Goal: Information Seeking & Learning: Learn about a topic

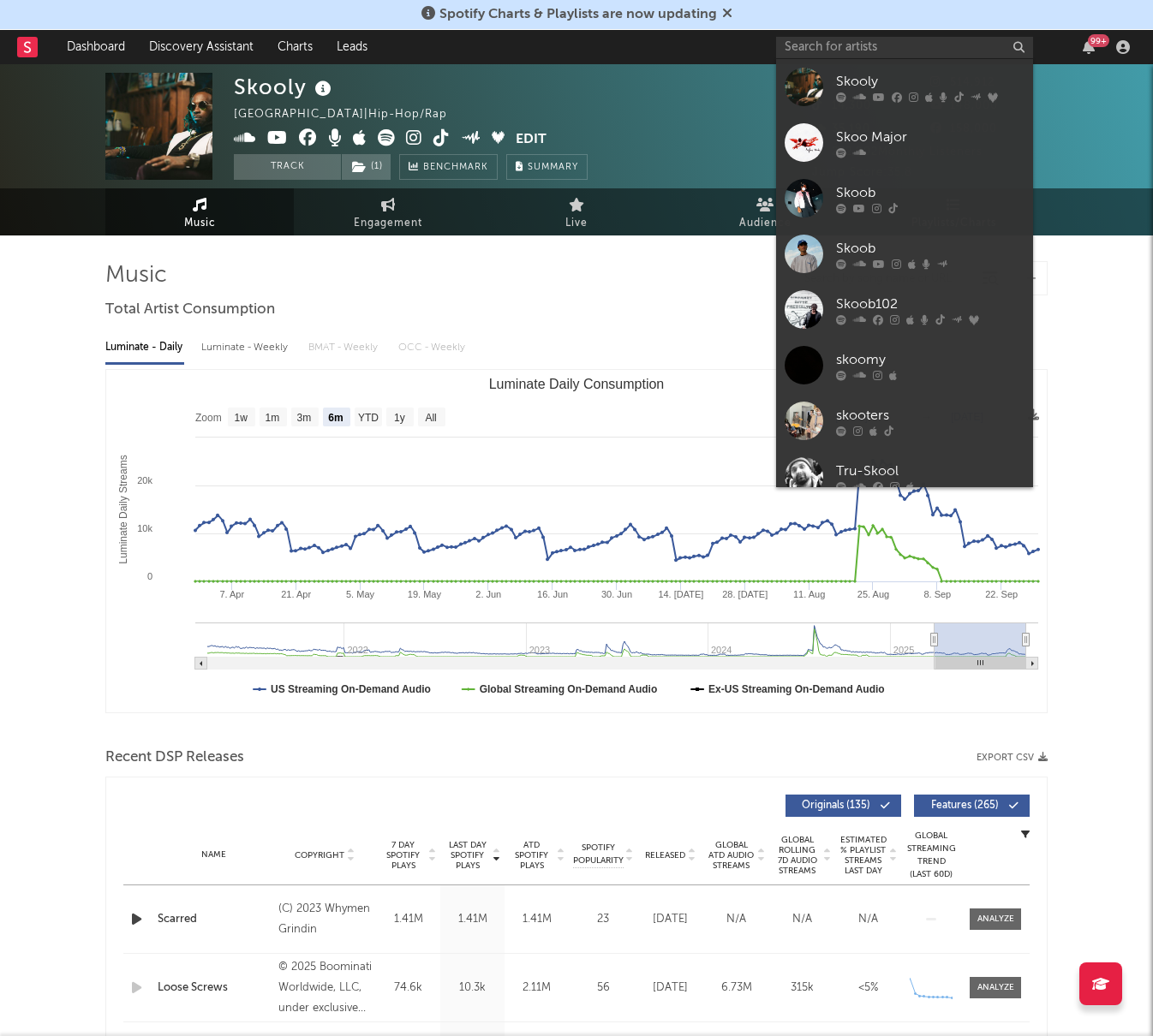
select select "6m"
click at [812, 54] on input "text" at bounding box center [905, 47] width 257 height 22
type input "v"
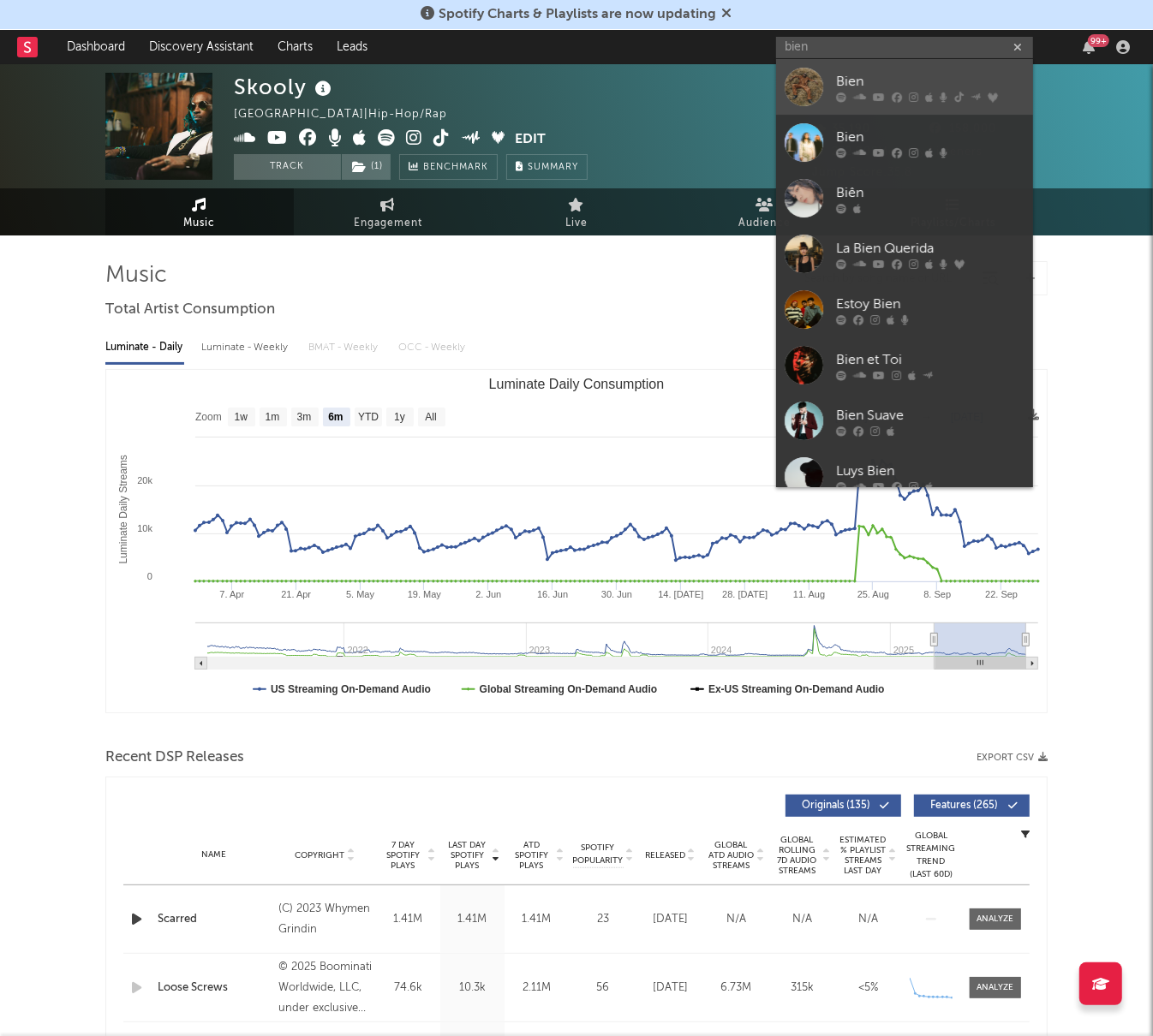
type input "bien"
click at [829, 75] on link "Bien" at bounding box center [905, 87] width 257 height 55
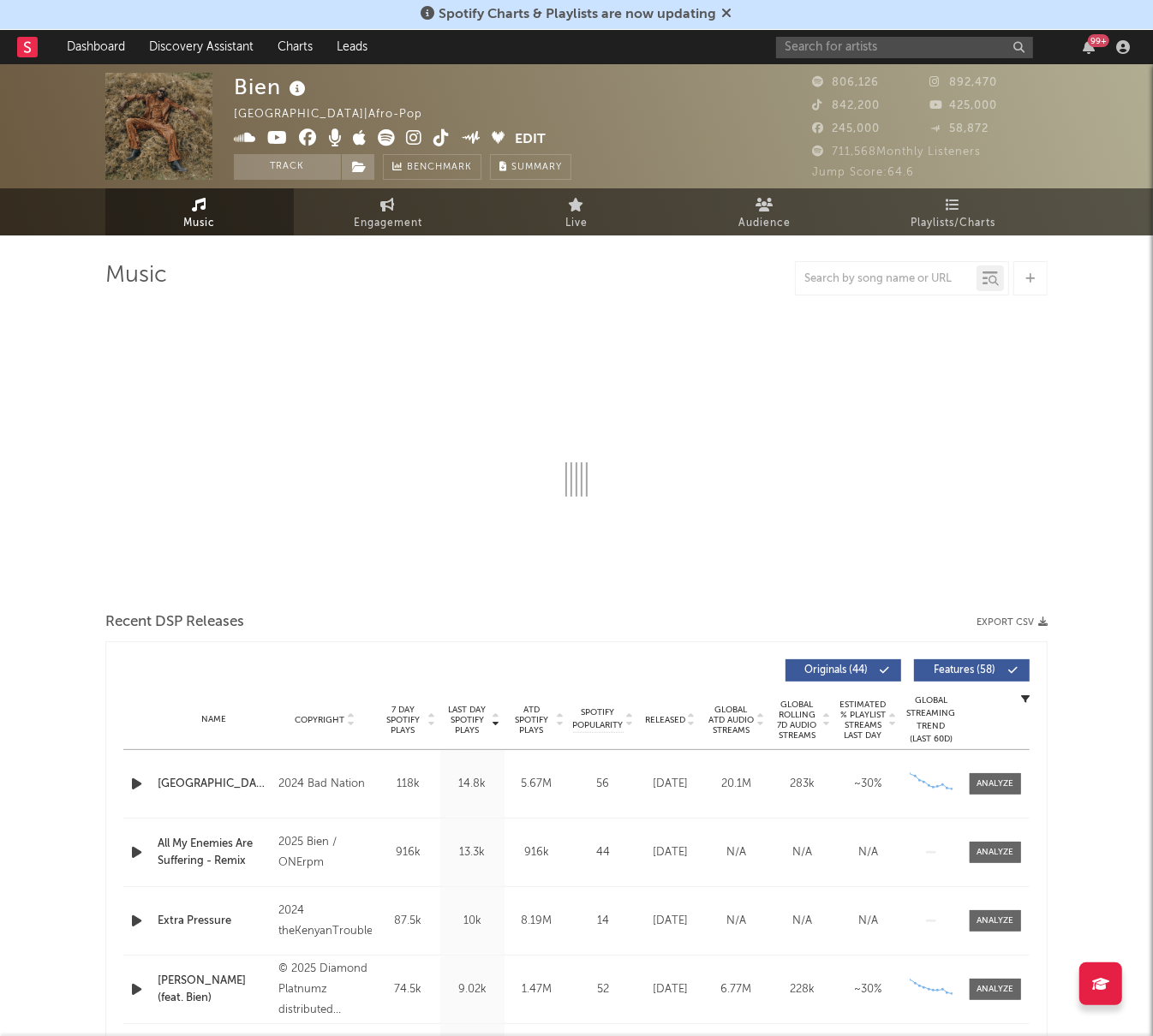
select select "6m"
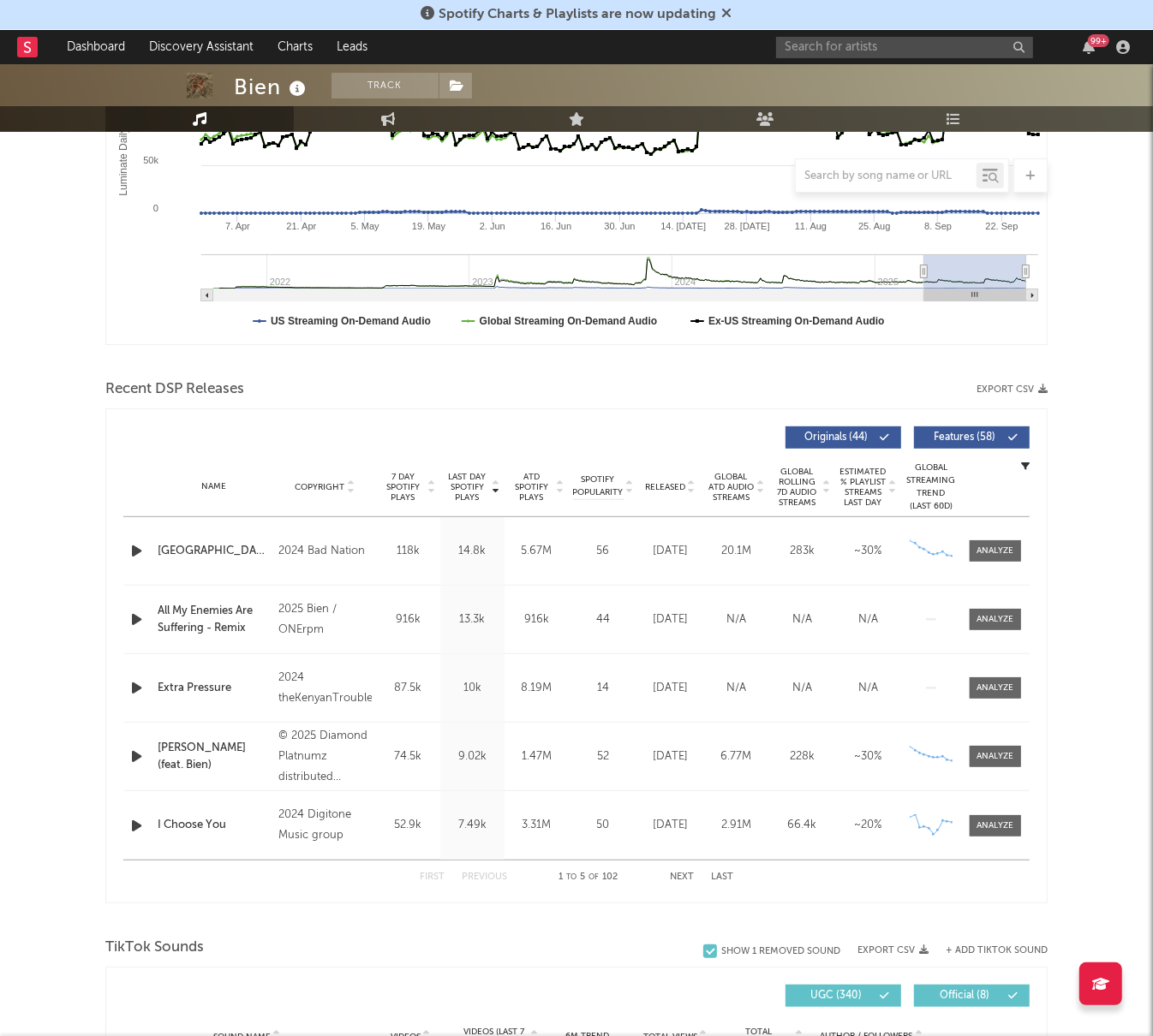
scroll to position [371, 0]
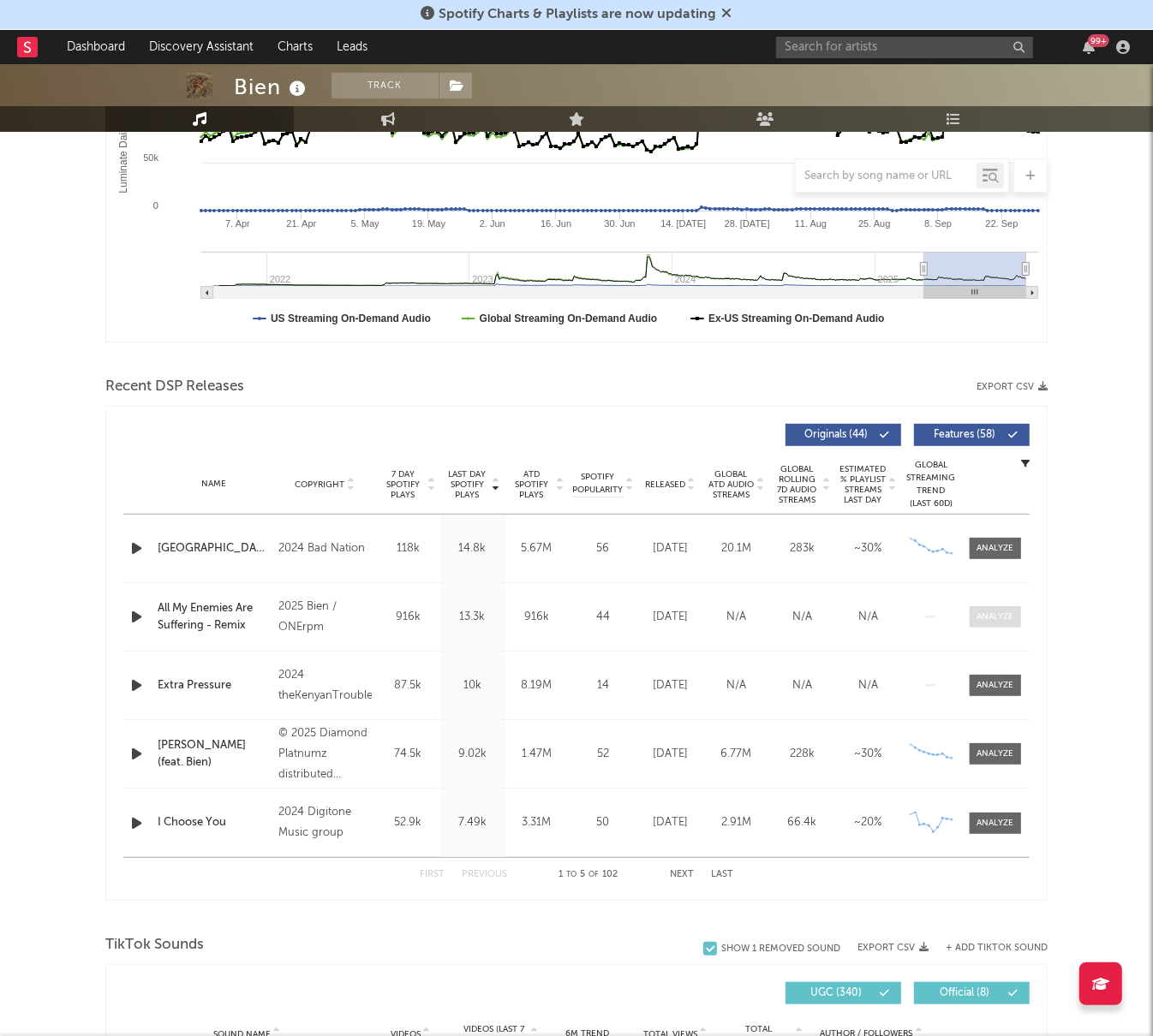
click at [985, 611] on div at bounding box center [995, 617] width 37 height 13
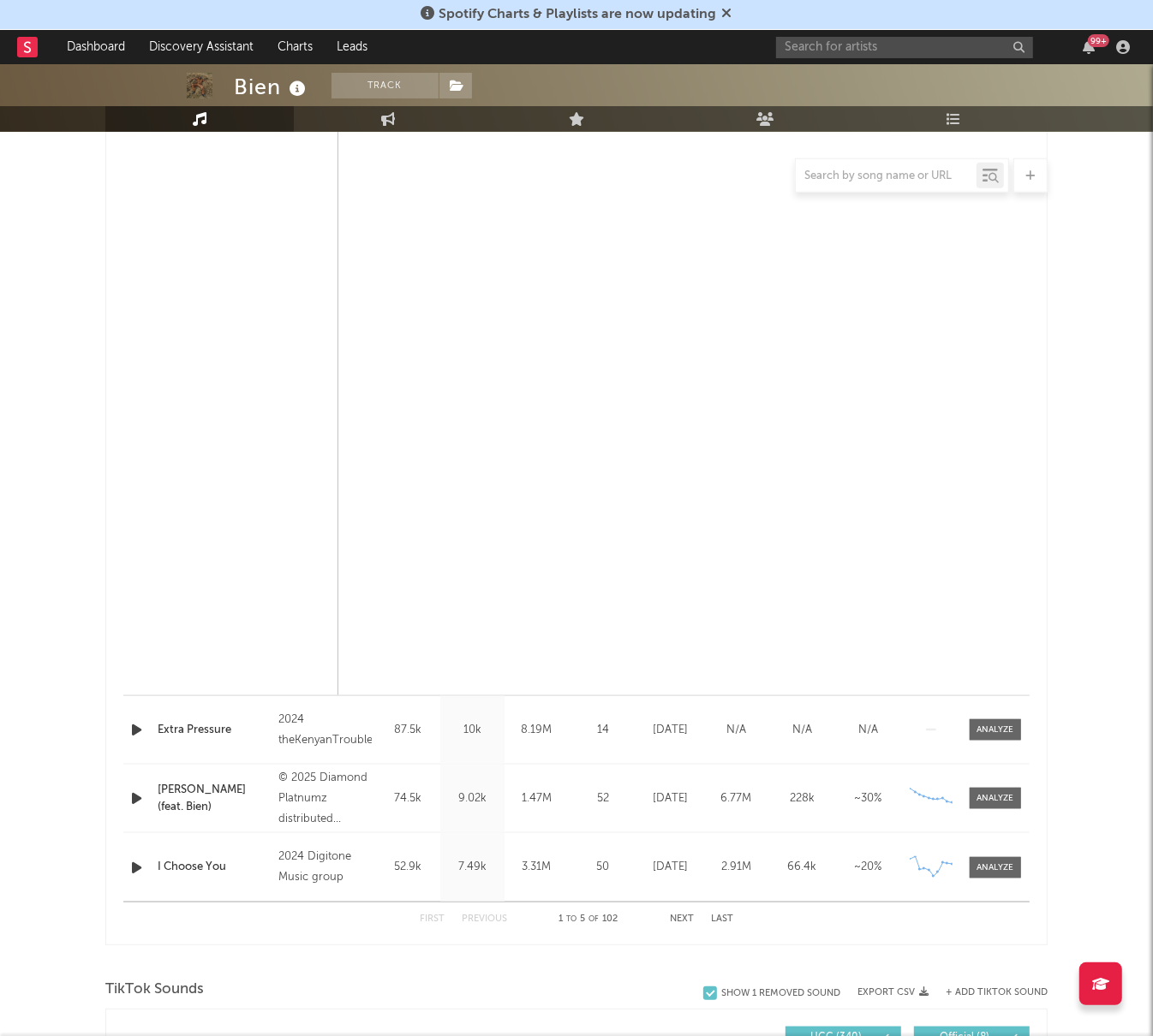
scroll to position [1235, 0]
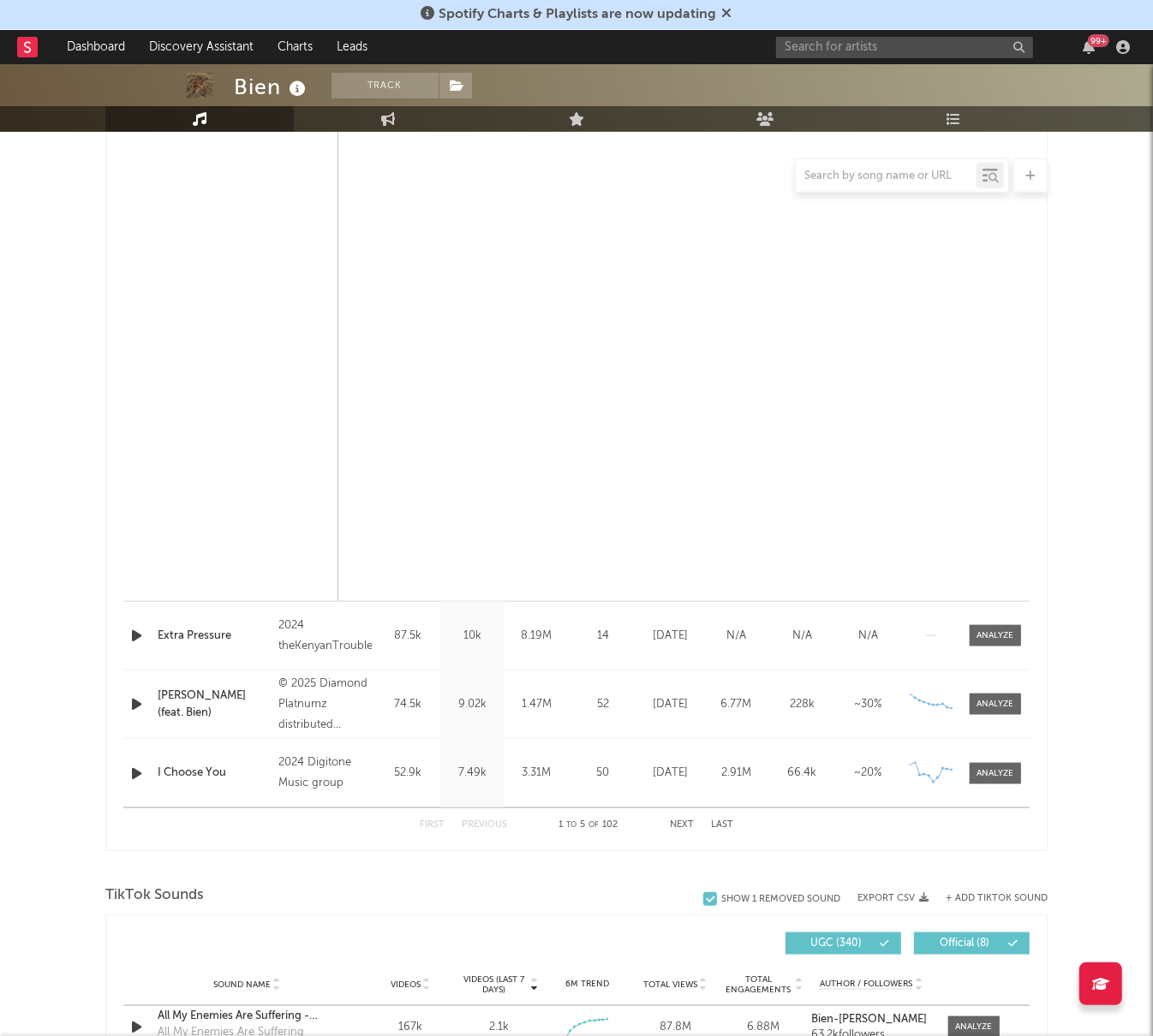
click at [676, 818] on div "First Previous 1 to 5 of 102 Next Last" at bounding box center [576, 825] width 313 height 34
click at [692, 823] on button "Next" at bounding box center [681, 825] width 24 height 10
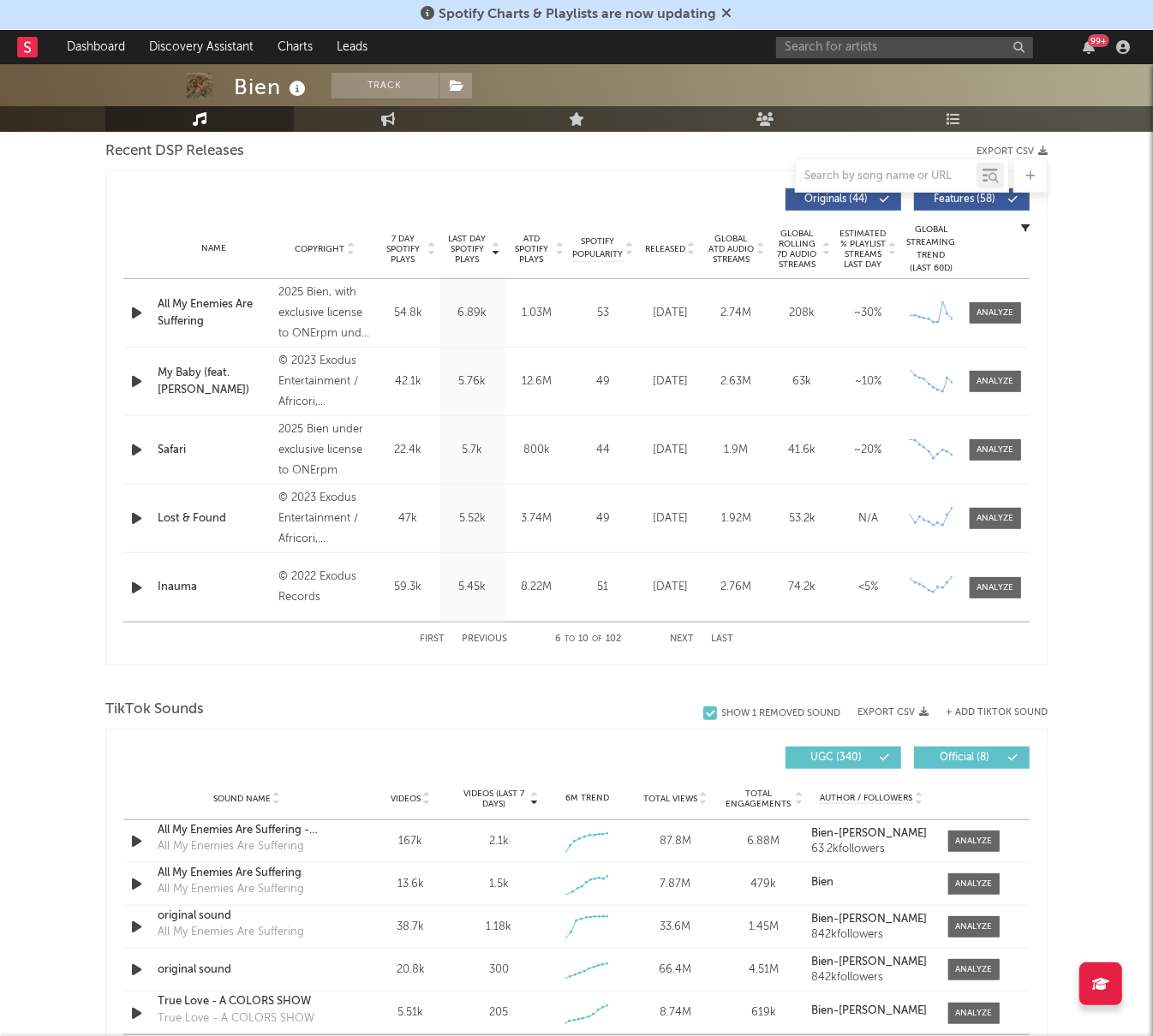
scroll to position [604, 0]
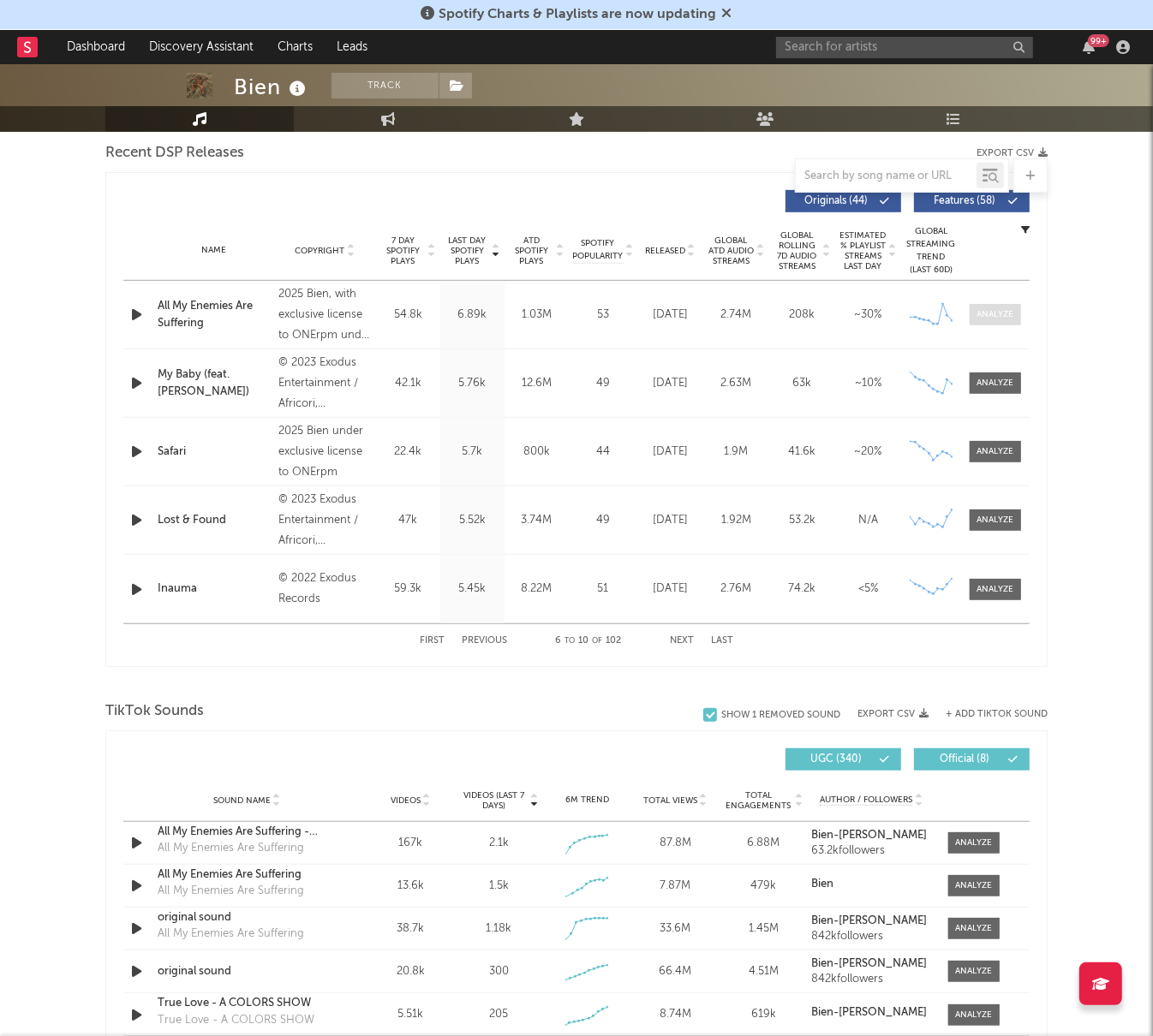
click at [976, 322] on span at bounding box center [995, 314] width 51 height 22
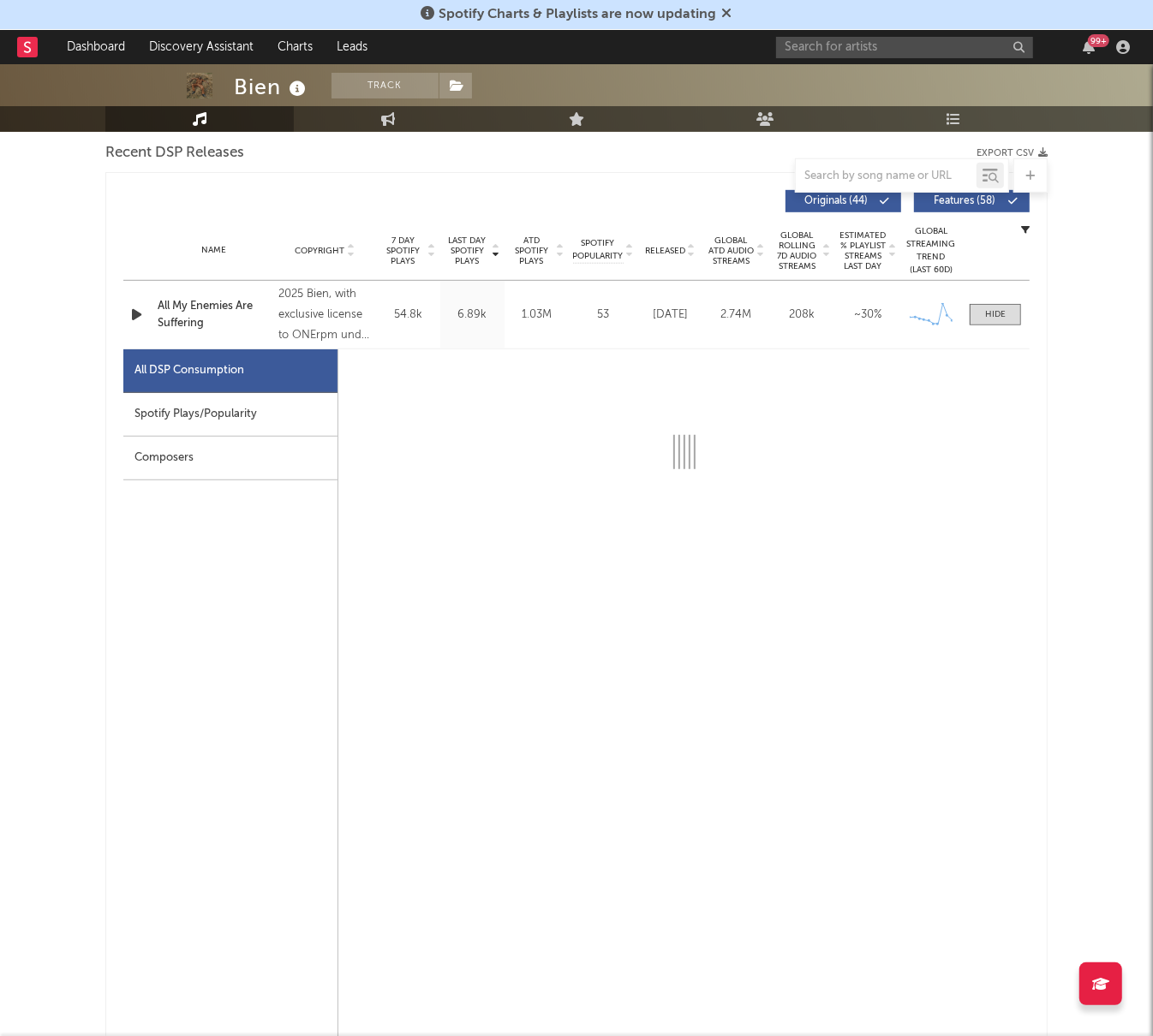
select select "1w"
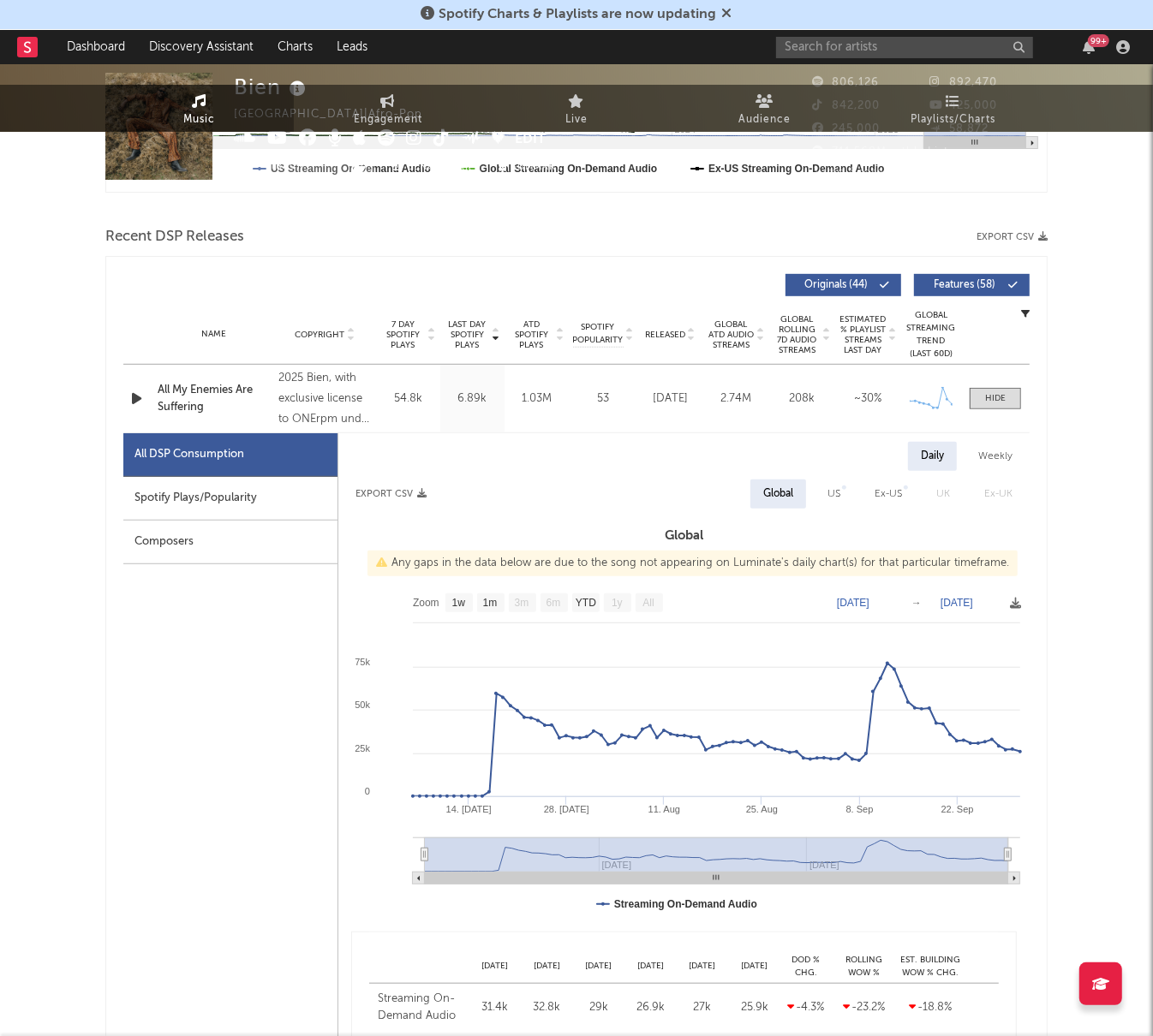
scroll to position [0, 0]
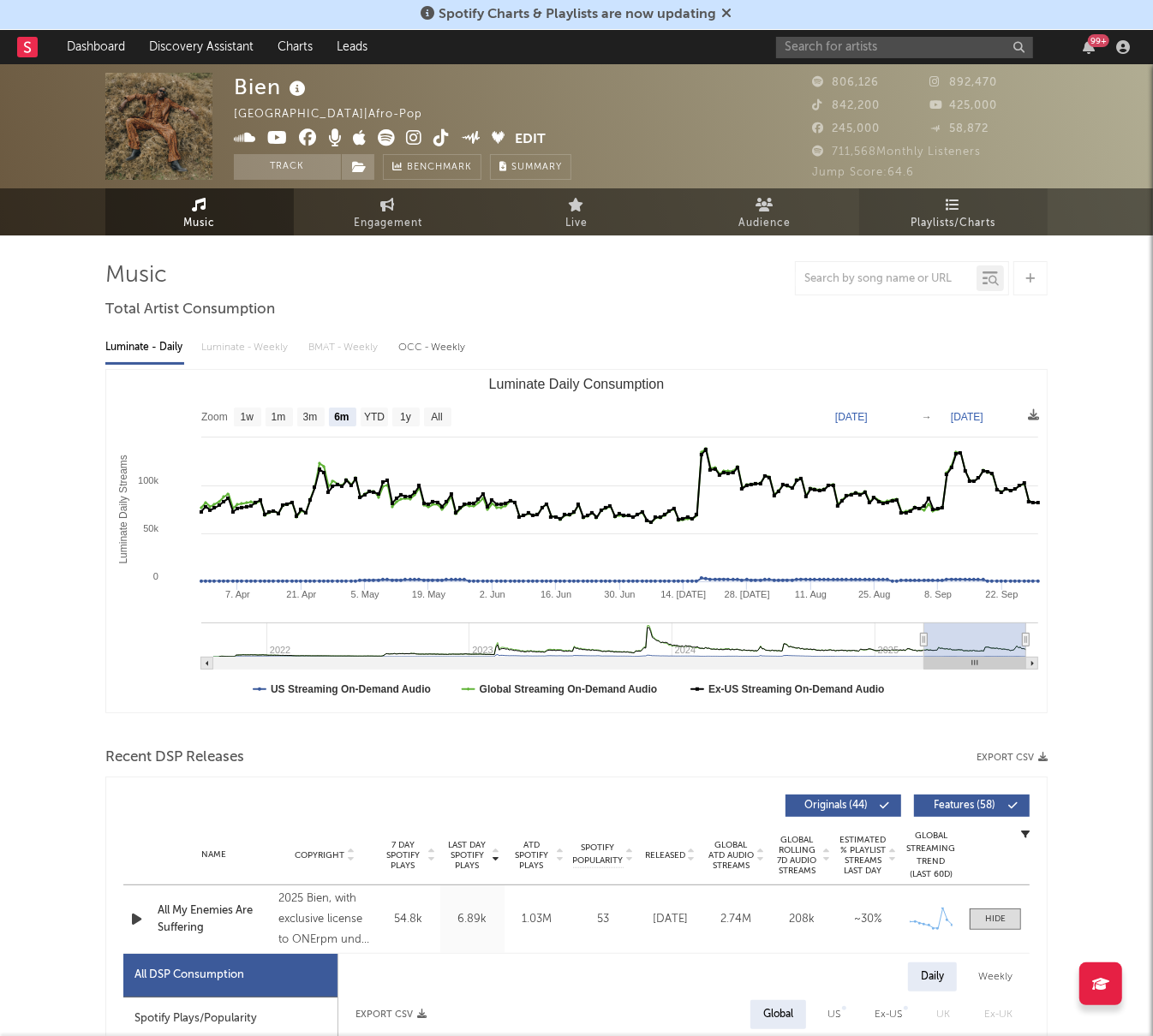
click at [956, 233] on span "Playlists/Charts" at bounding box center [954, 223] width 85 height 21
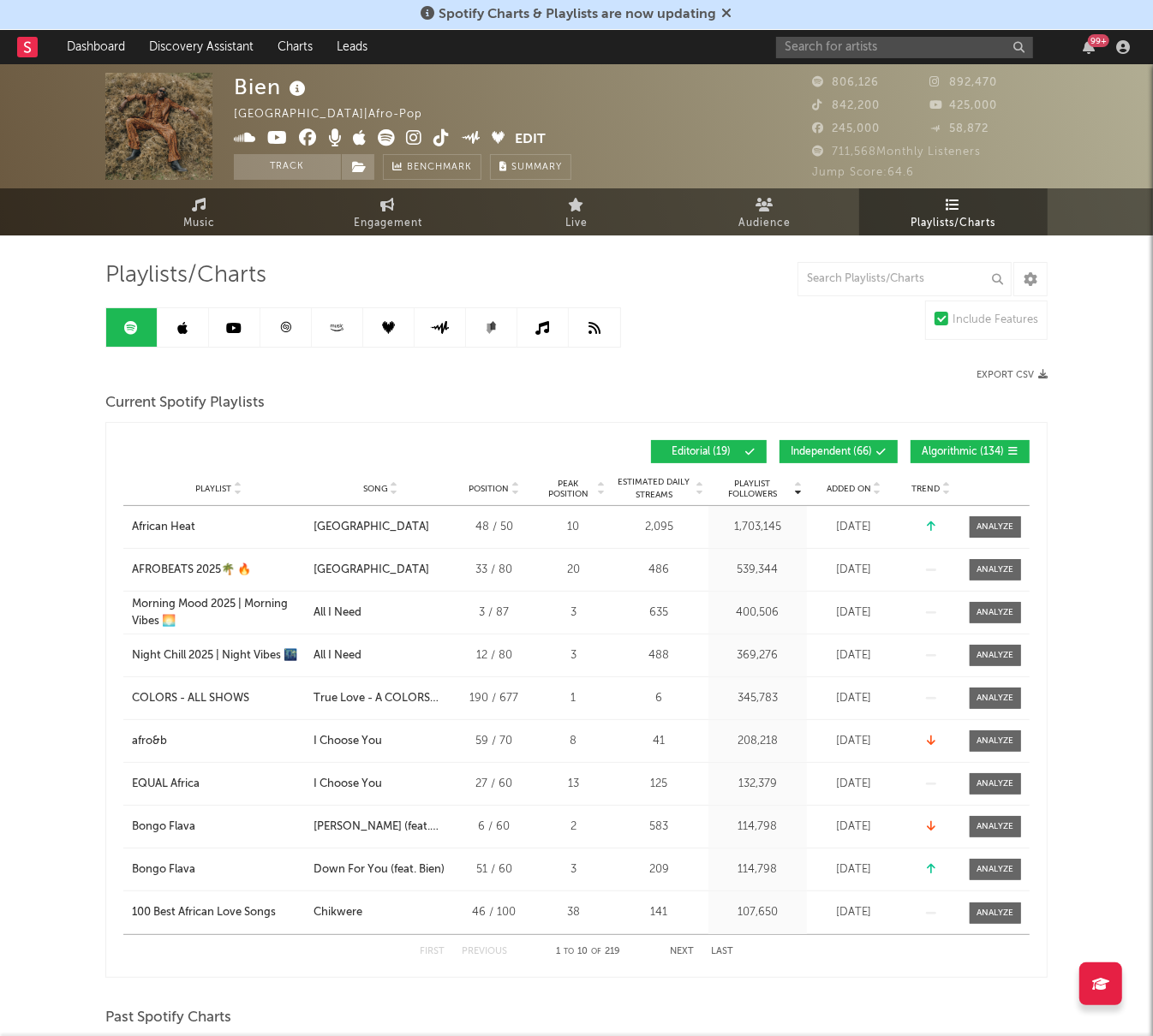
click at [843, 445] on button "Independent ( 66 )" at bounding box center [839, 451] width 119 height 23
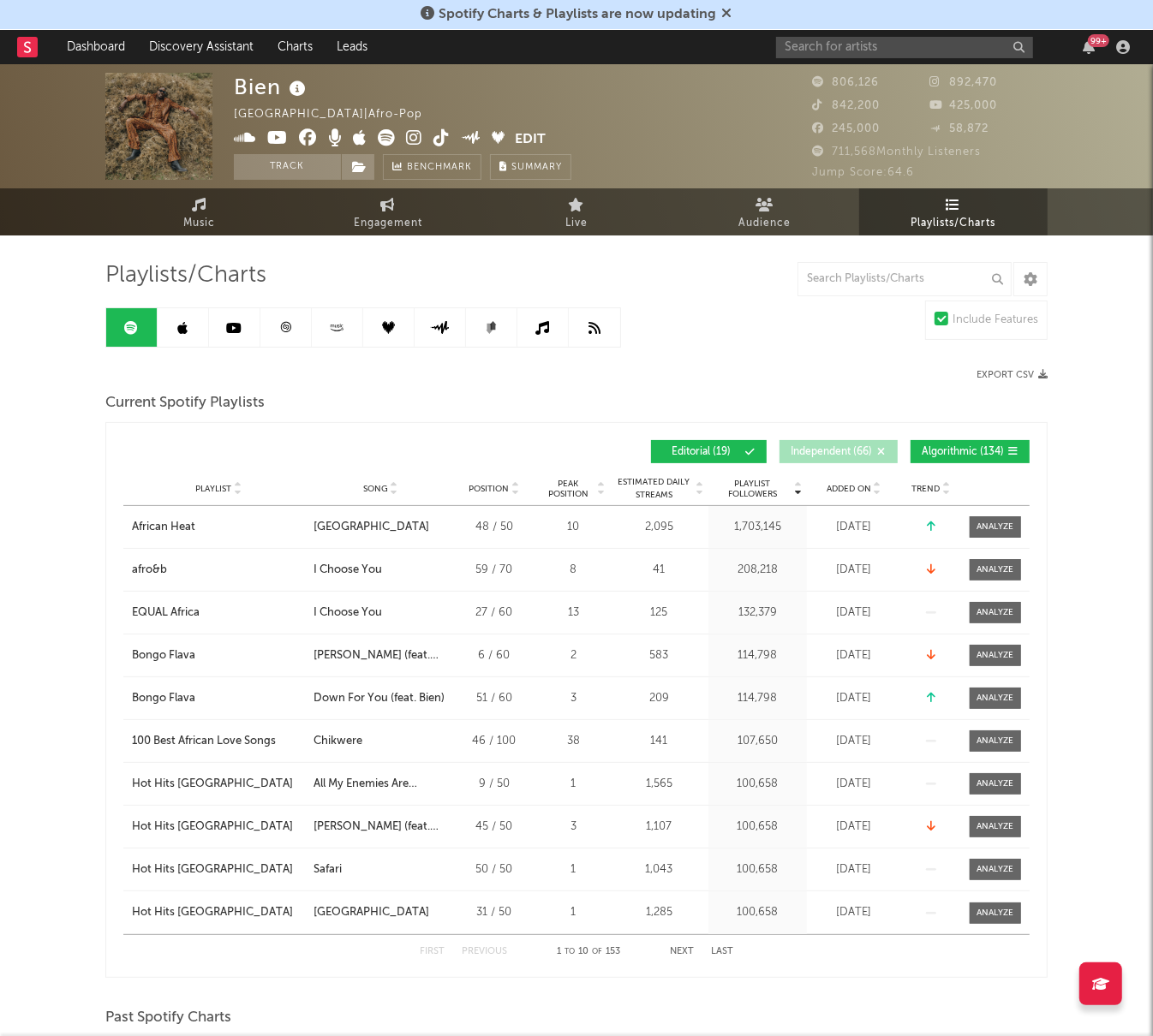
click at [996, 450] on span "Algorithmic ( 134 )" at bounding box center [962, 452] width 82 height 10
click at [855, 490] on span "Added On" at bounding box center [848, 488] width 44 height 10
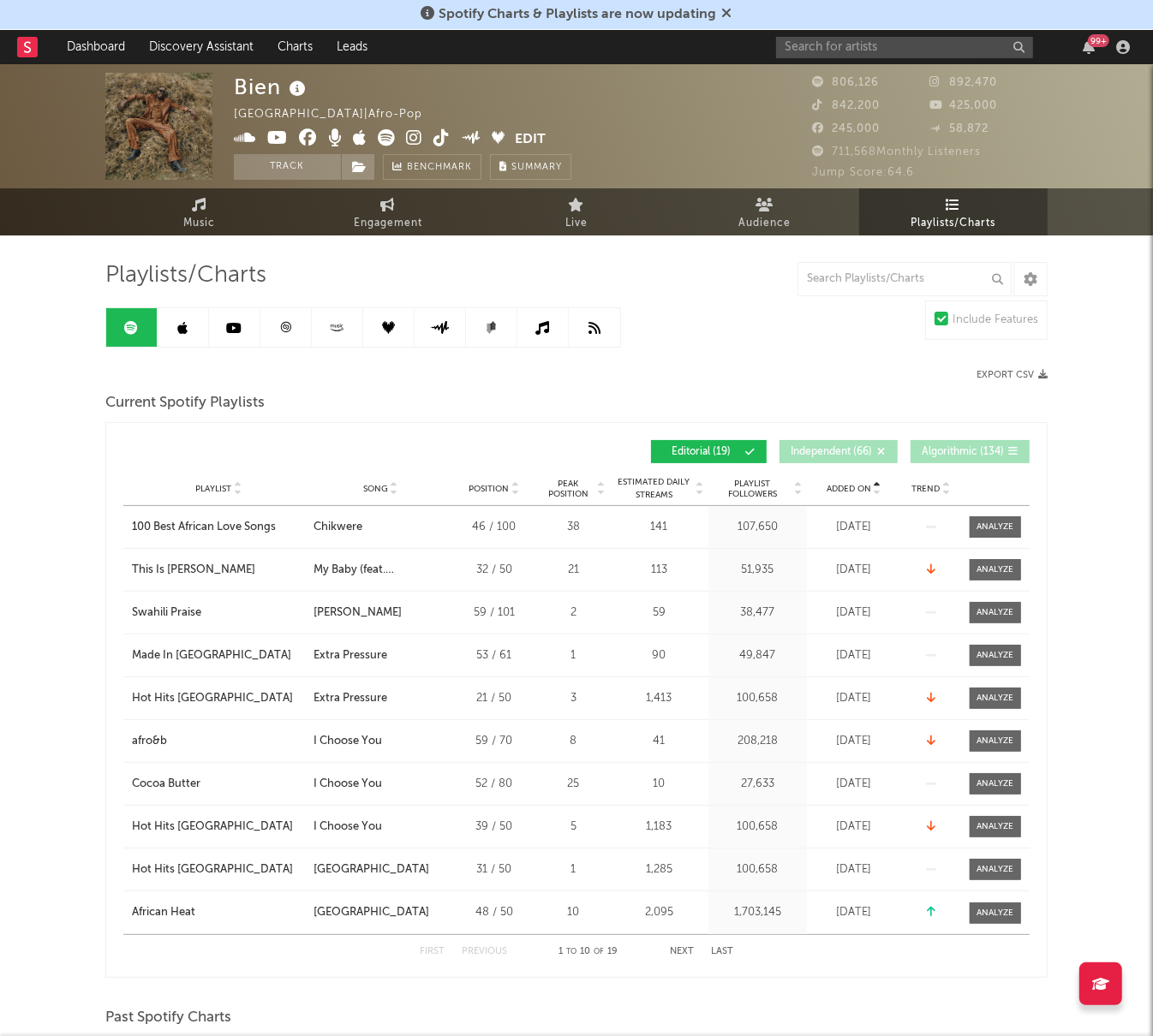
click at [855, 490] on span "Added On" at bounding box center [848, 488] width 44 height 10
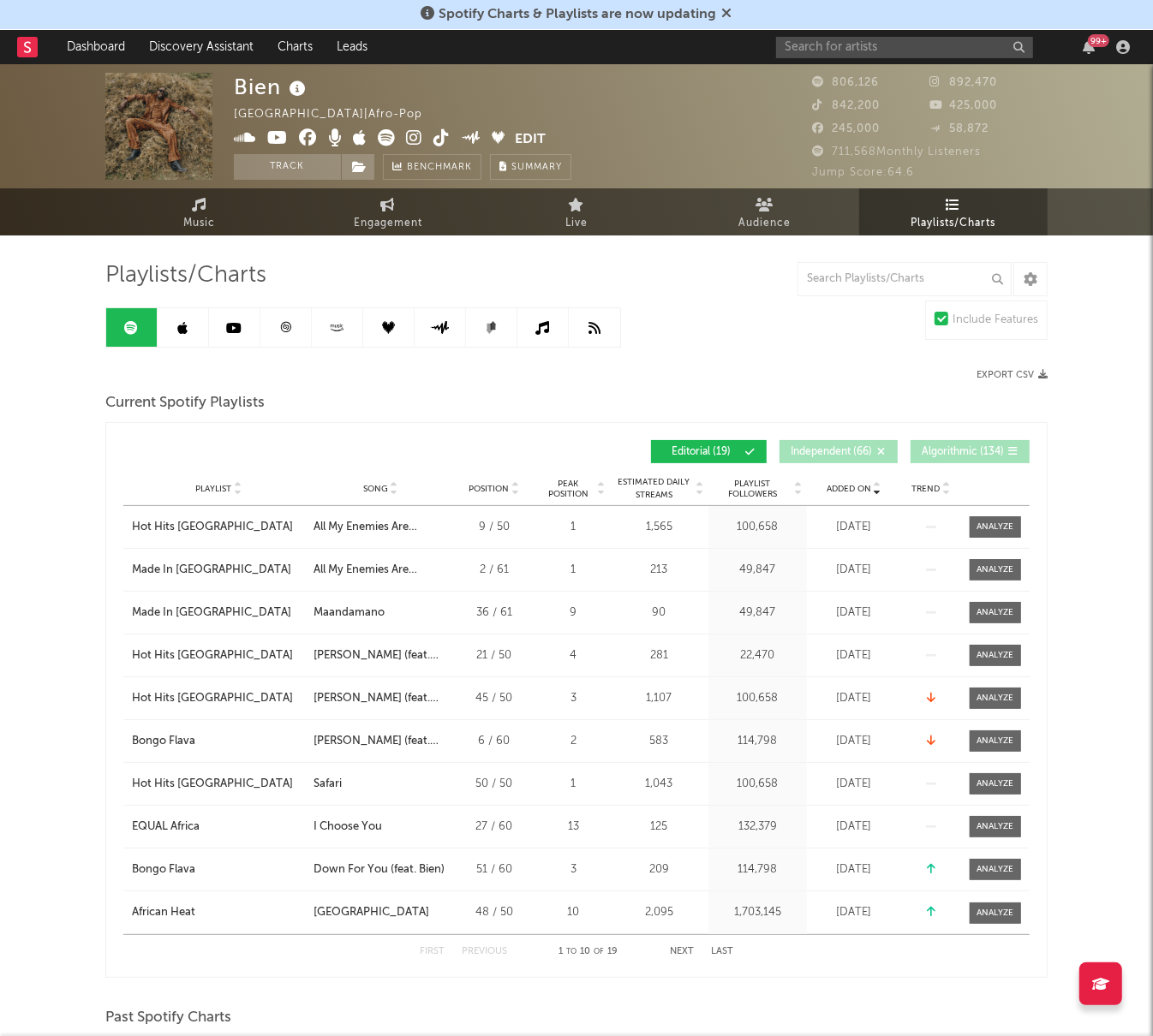
click at [176, 345] on link at bounding box center [183, 327] width 51 height 39
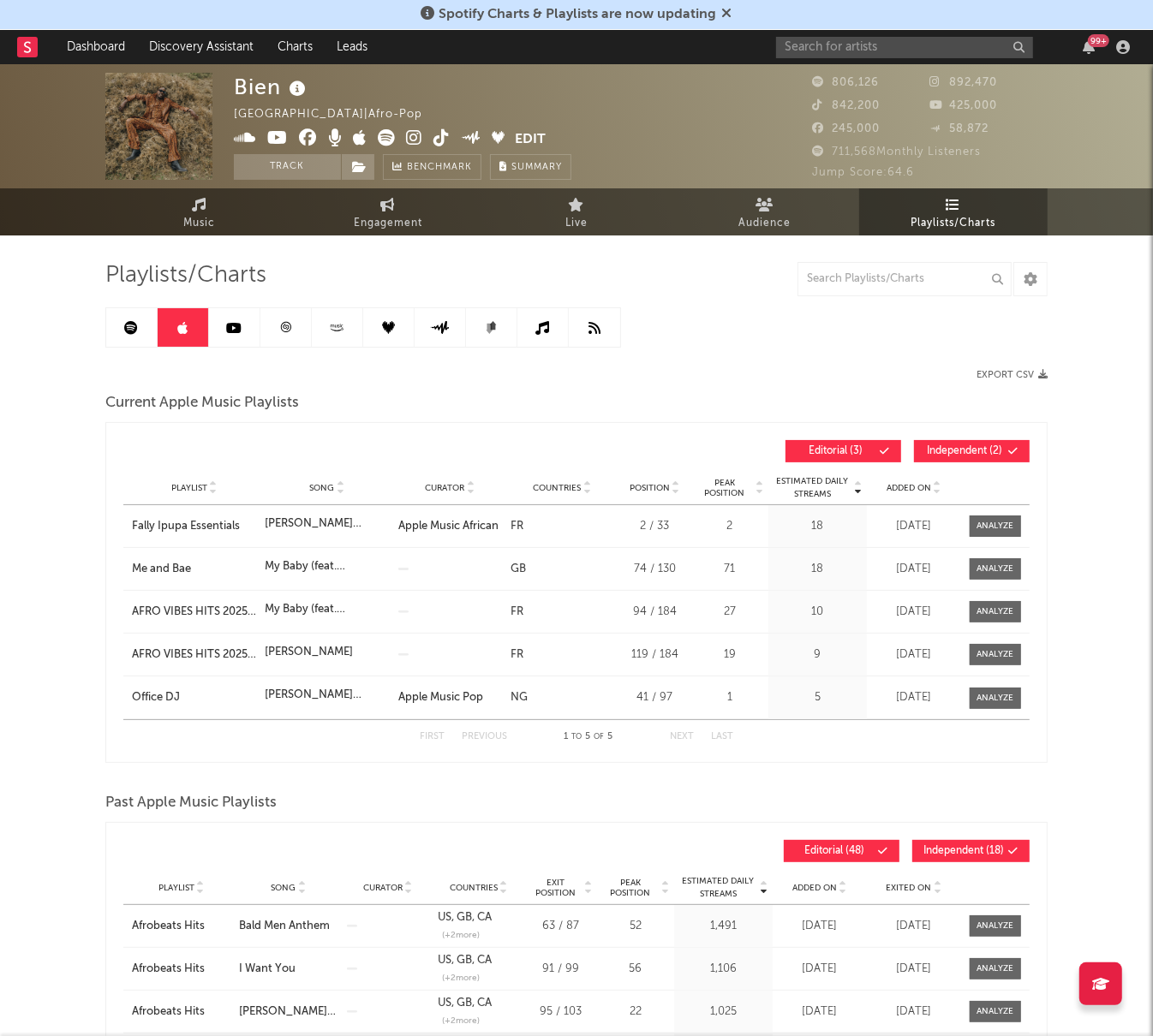
click at [896, 491] on span "Added On" at bounding box center [908, 487] width 44 height 10
click at [897, 491] on span "Added On" at bounding box center [908, 487] width 44 height 10
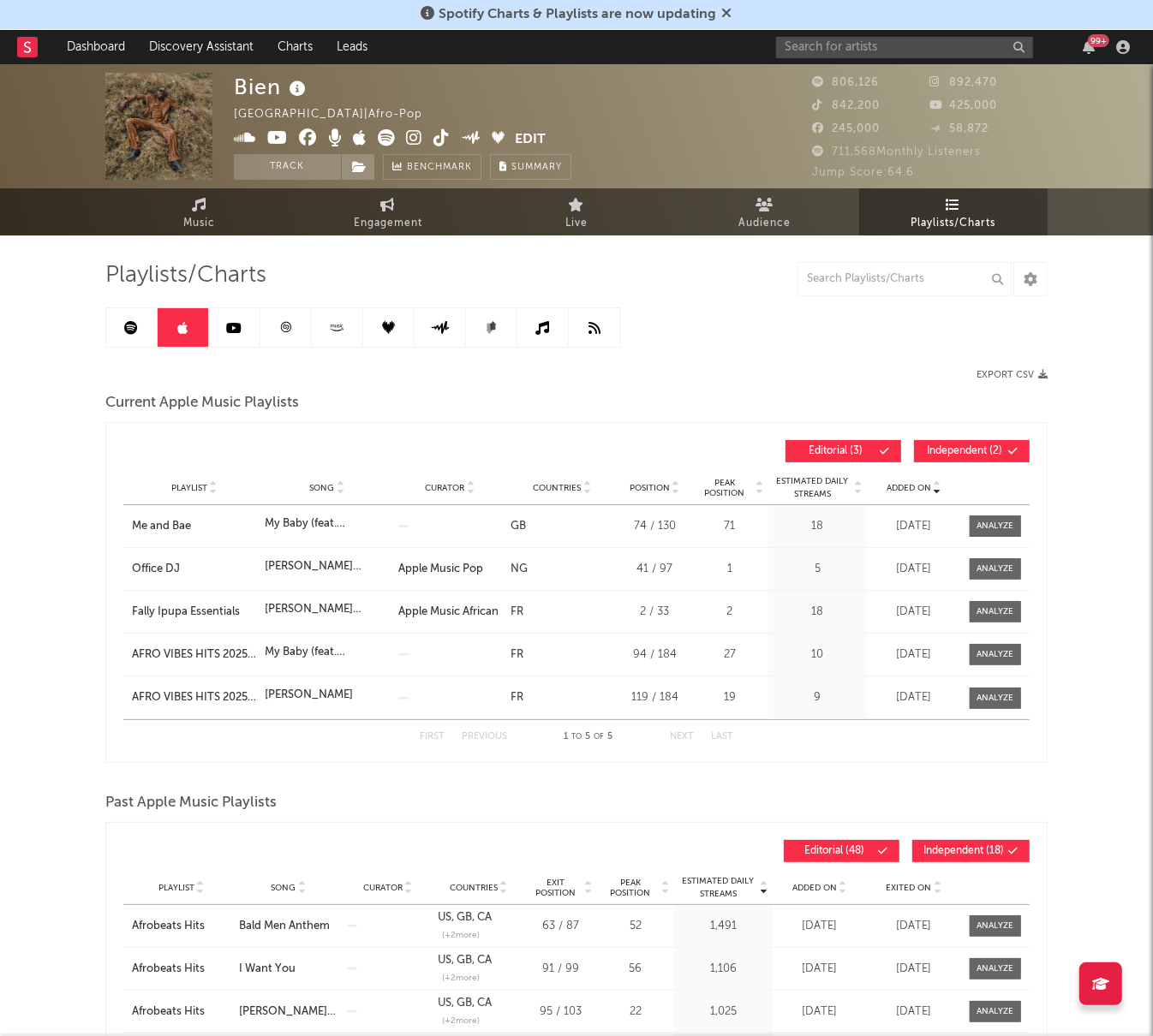
click at [233, 335] on link at bounding box center [234, 327] width 51 height 39
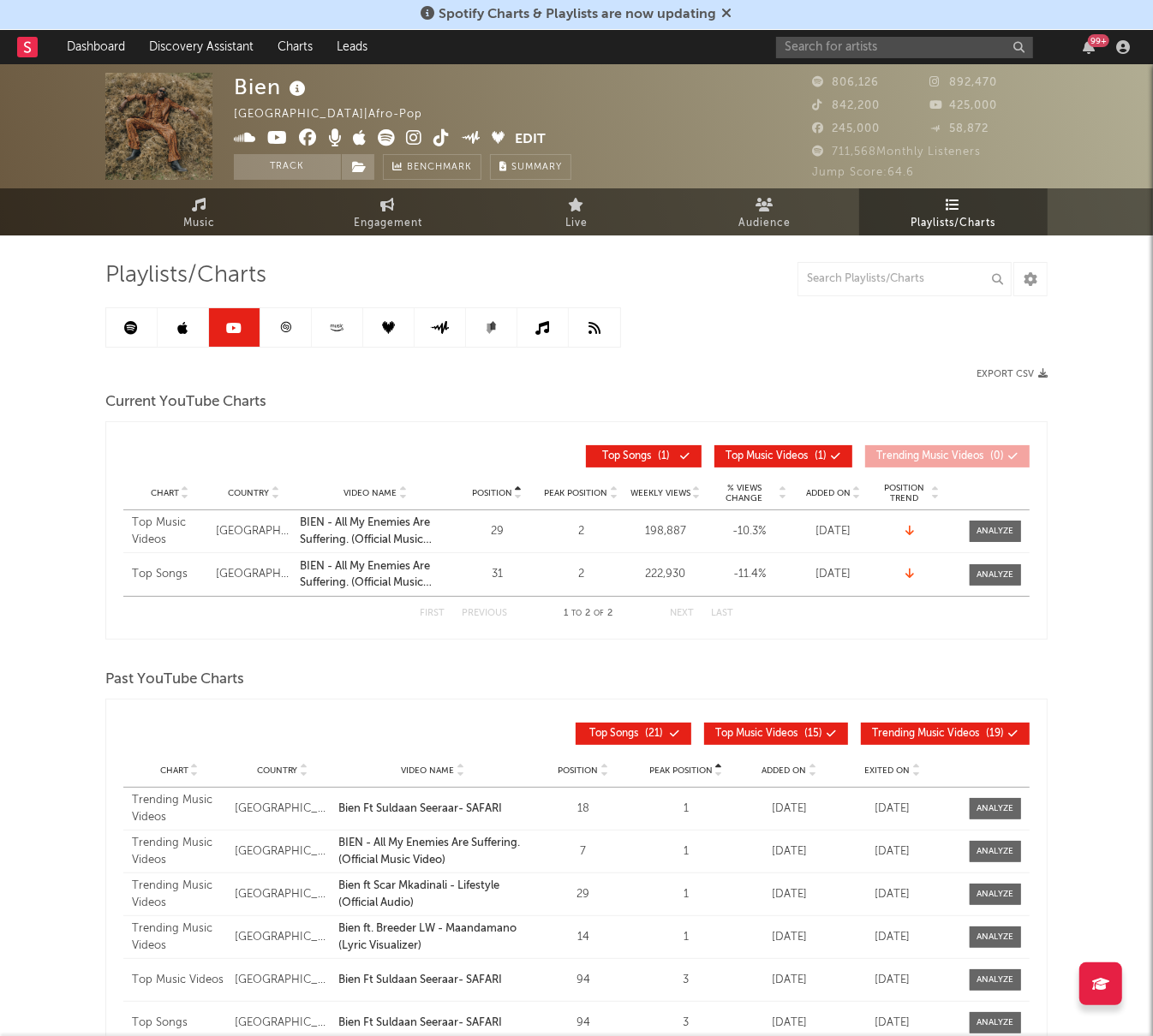
click at [277, 322] on link at bounding box center [286, 327] width 51 height 39
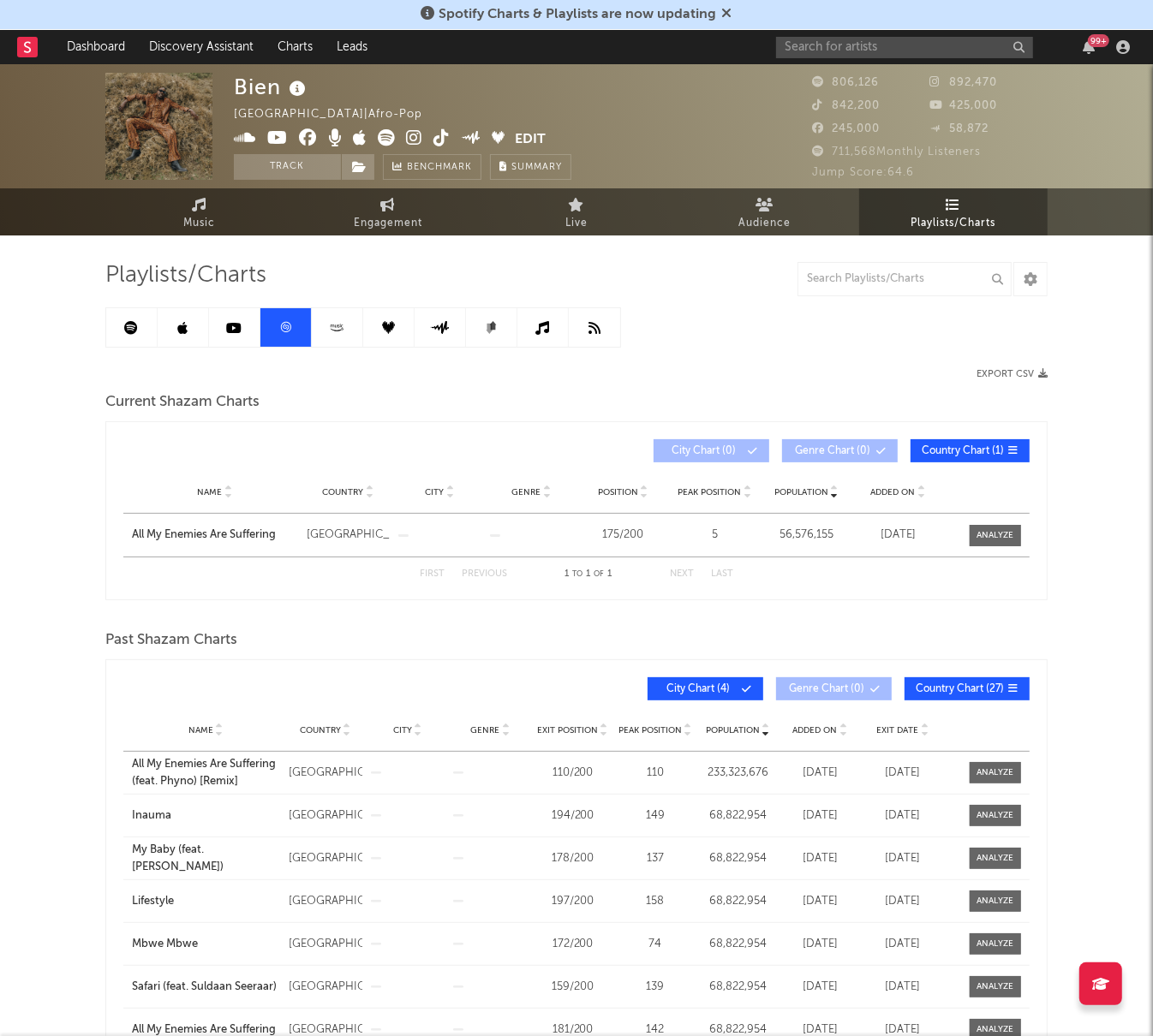
click at [330, 328] on icon at bounding box center [337, 327] width 20 height 13
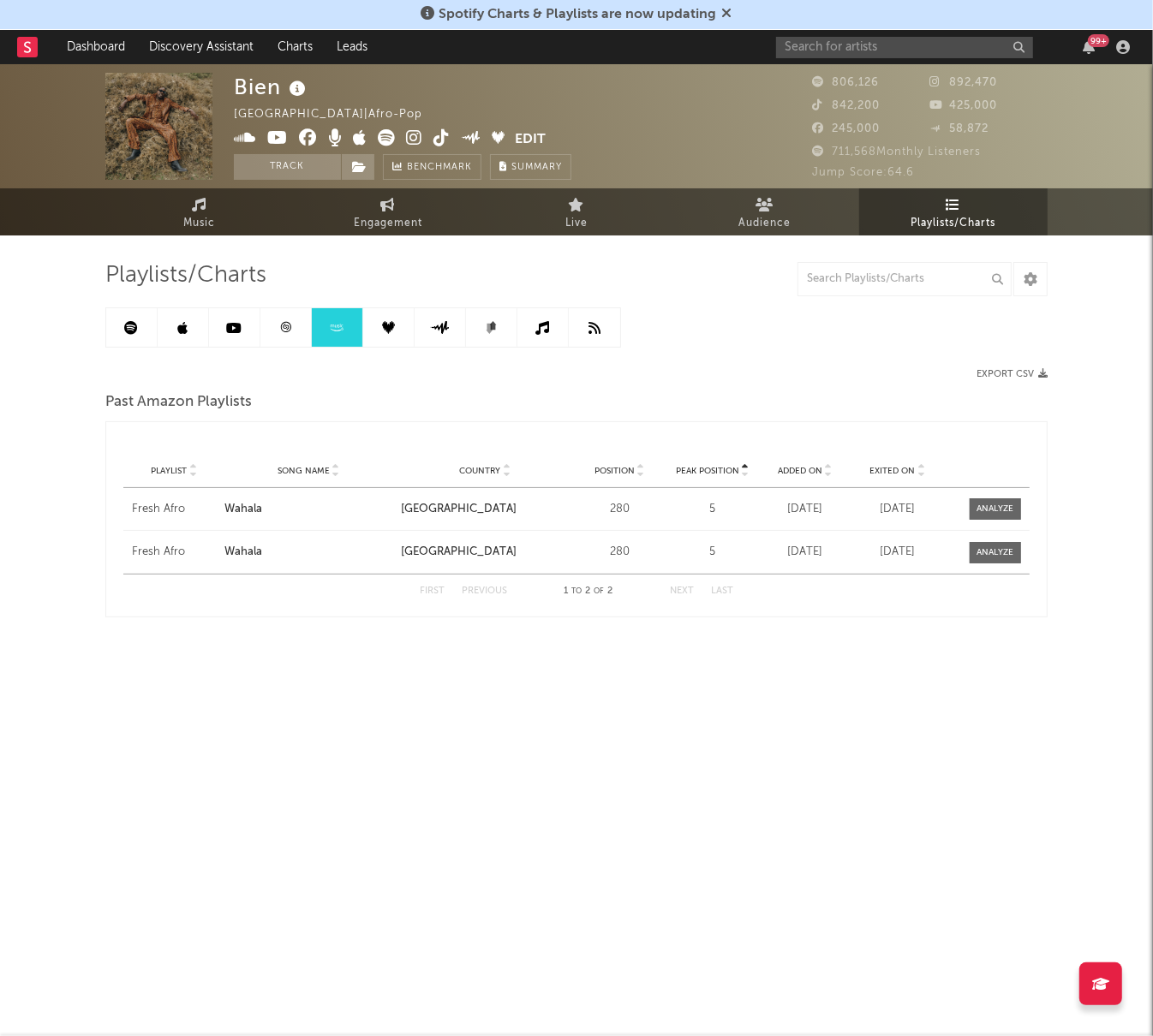
click at [351, 329] on link at bounding box center [337, 327] width 51 height 39
click at [377, 329] on link at bounding box center [389, 327] width 51 height 39
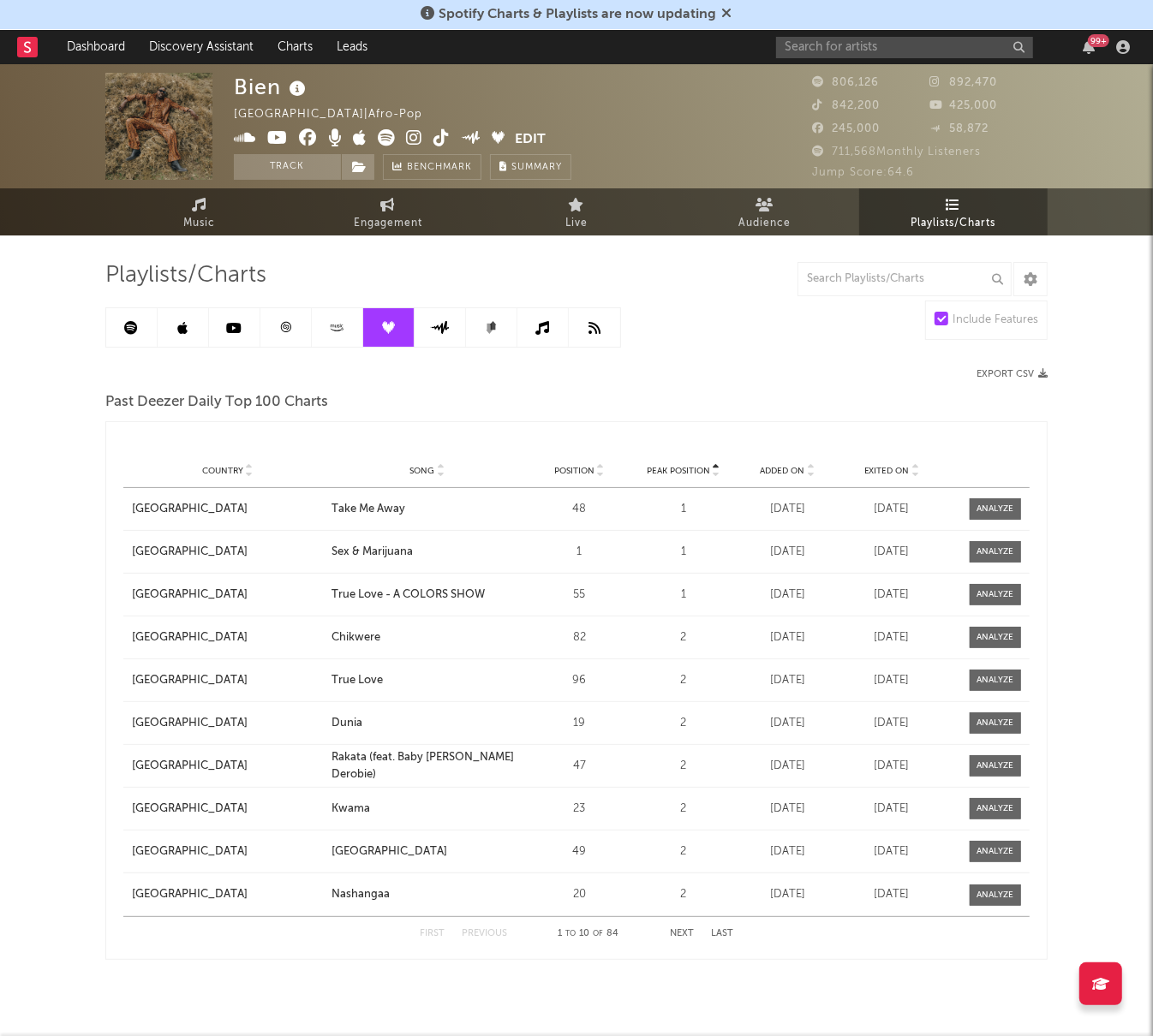
click at [430, 331] on icon at bounding box center [440, 327] width 20 height 13
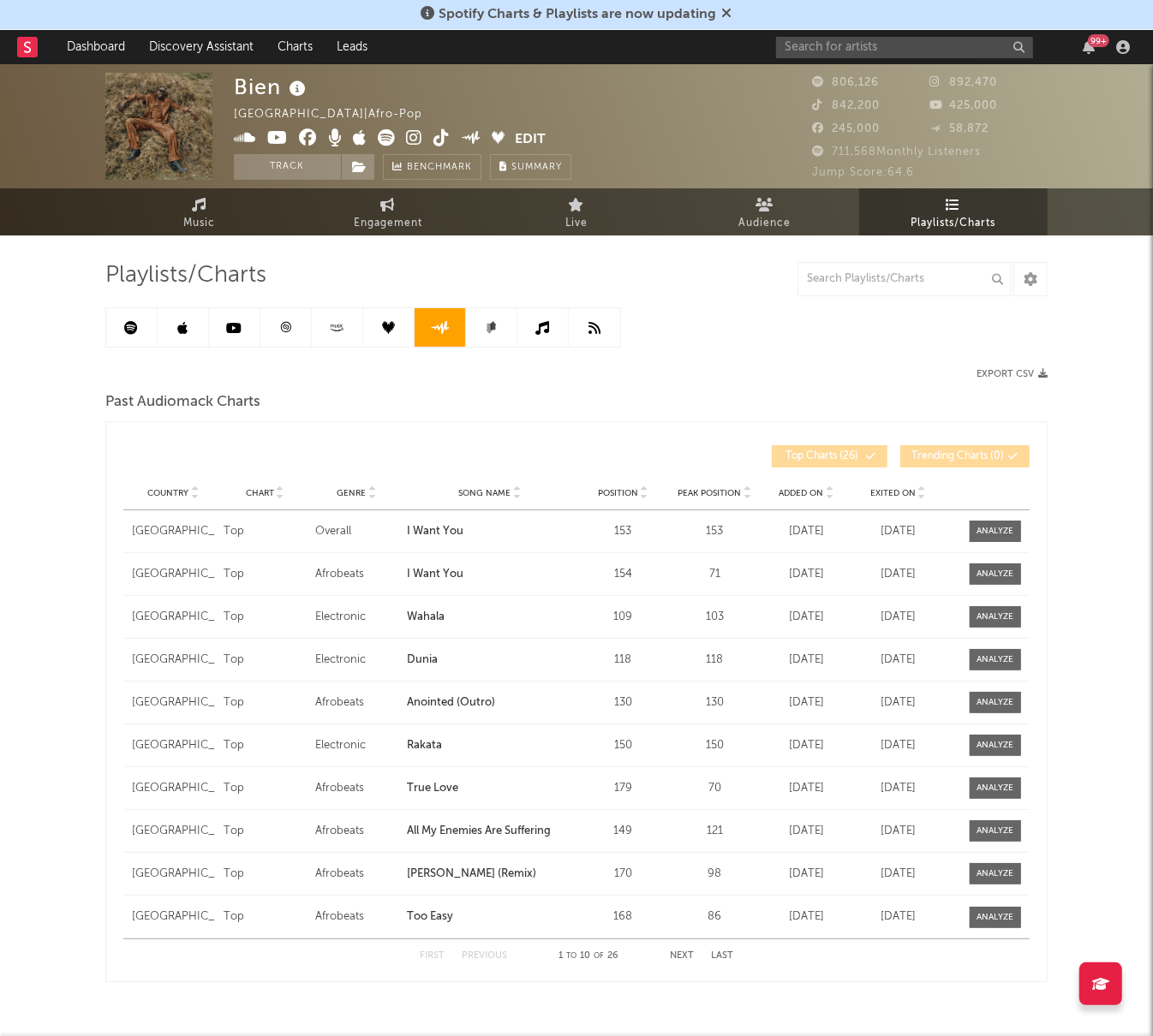
click at [485, 332] on icon at bounding box center [490, 327] width 13 height 13
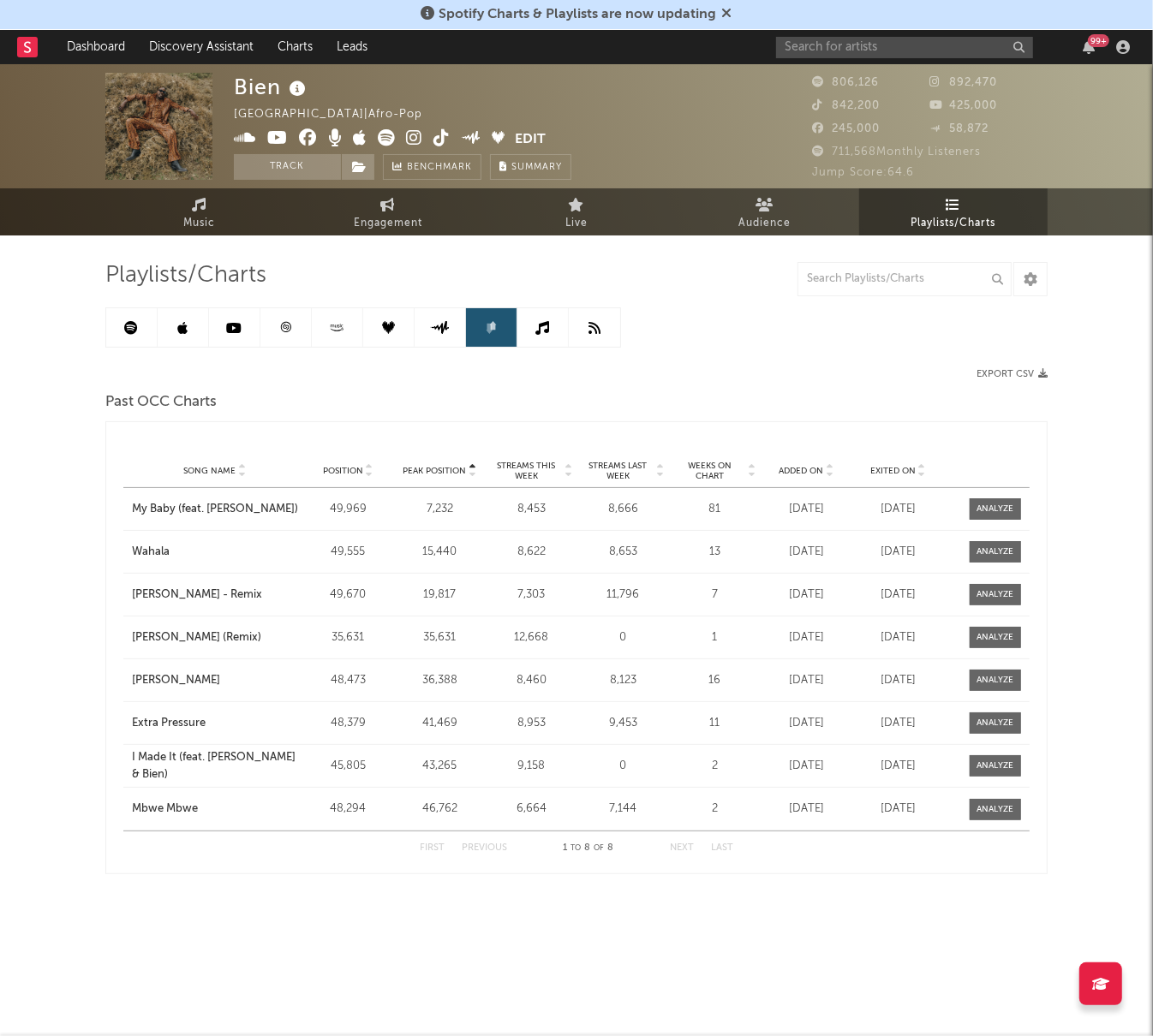
click at [435, 329] on icon at bounding box center [440, 327] width 20 height 13
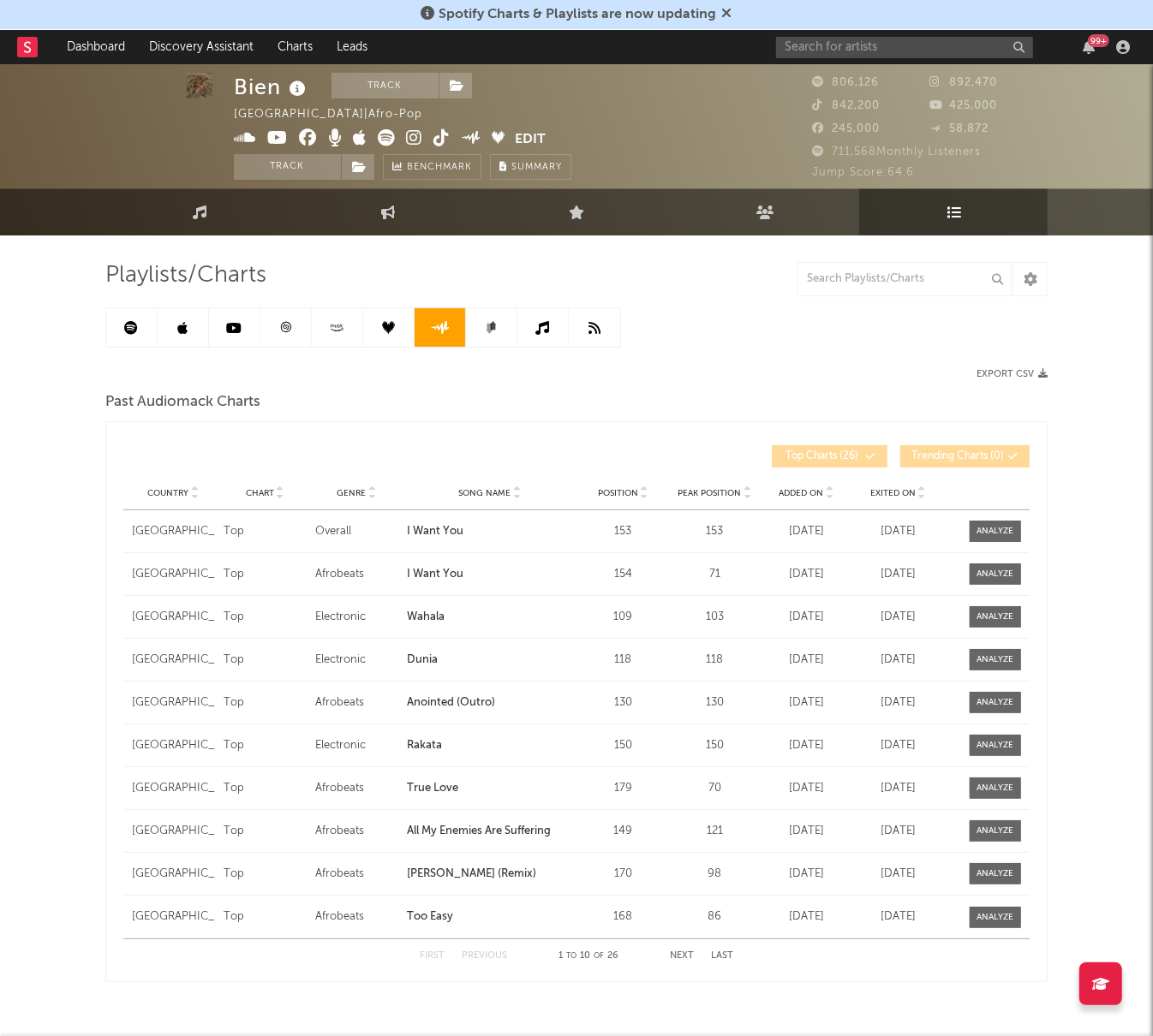
scroll to position [29, 0]
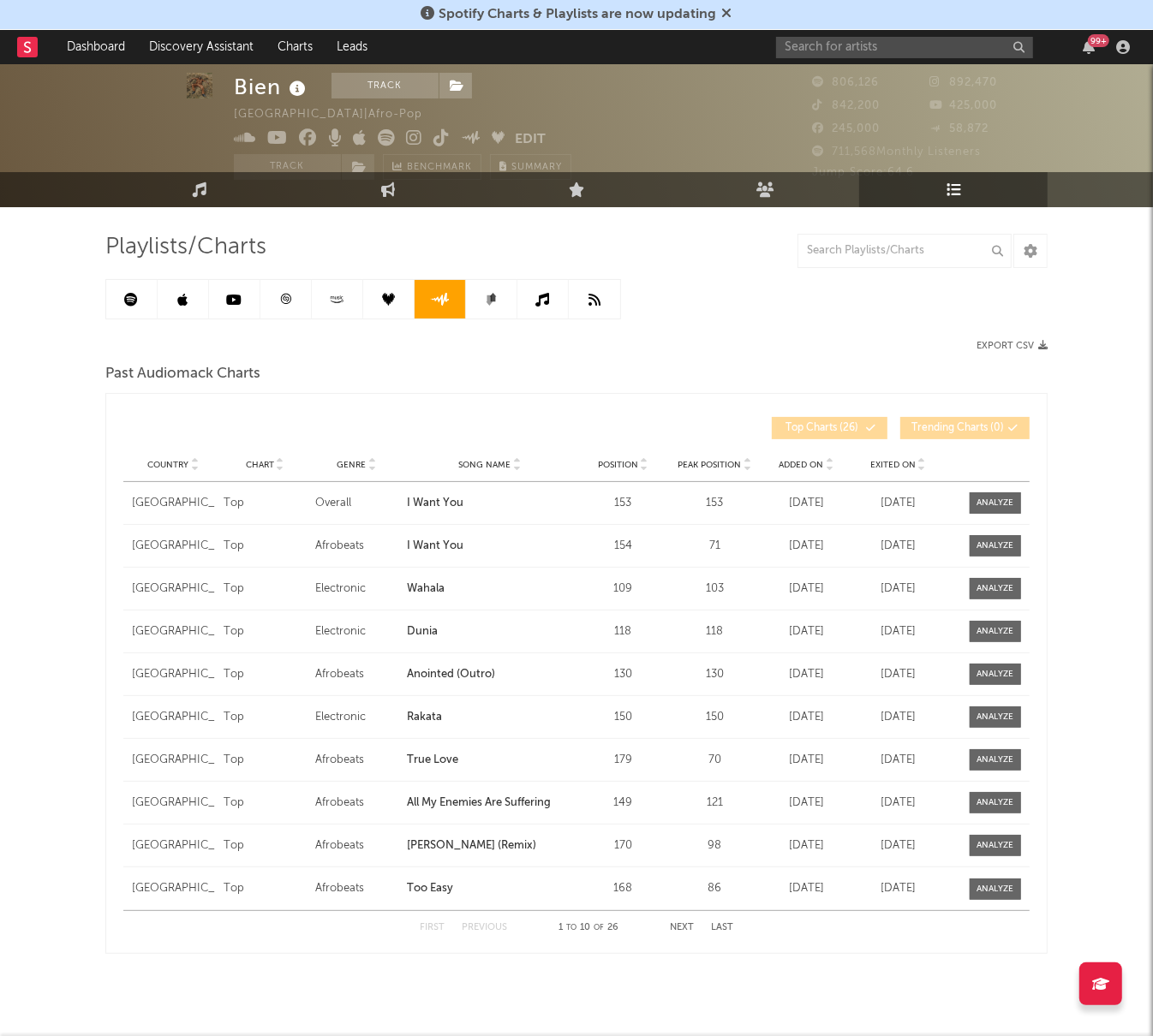
click at [890, 460] on span "Exited On" at bounding box center [893, 465] width 45 height 10
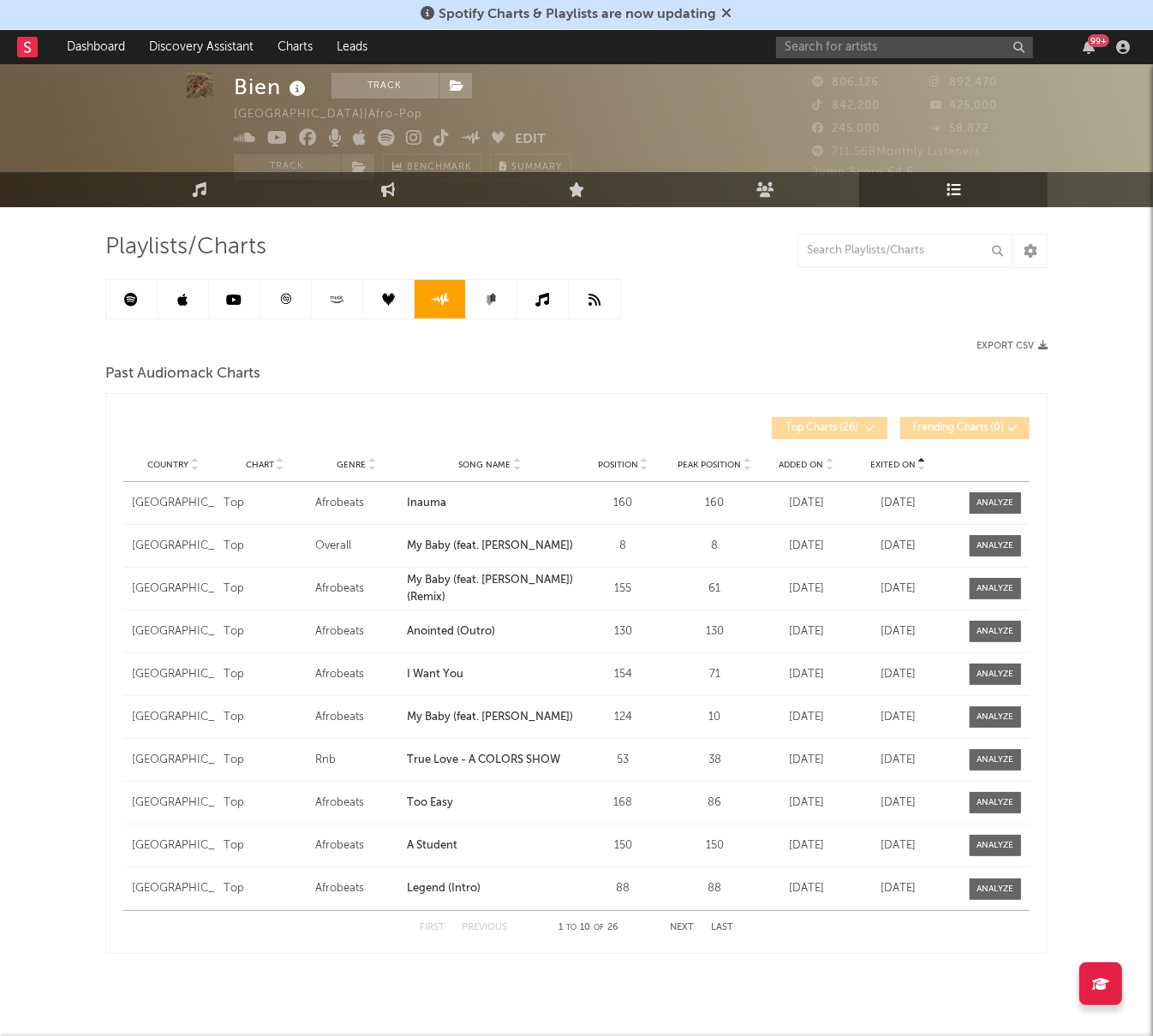
click at [811, 460] on span "Added On" at bounding box center [801, 465] width 44 height 10
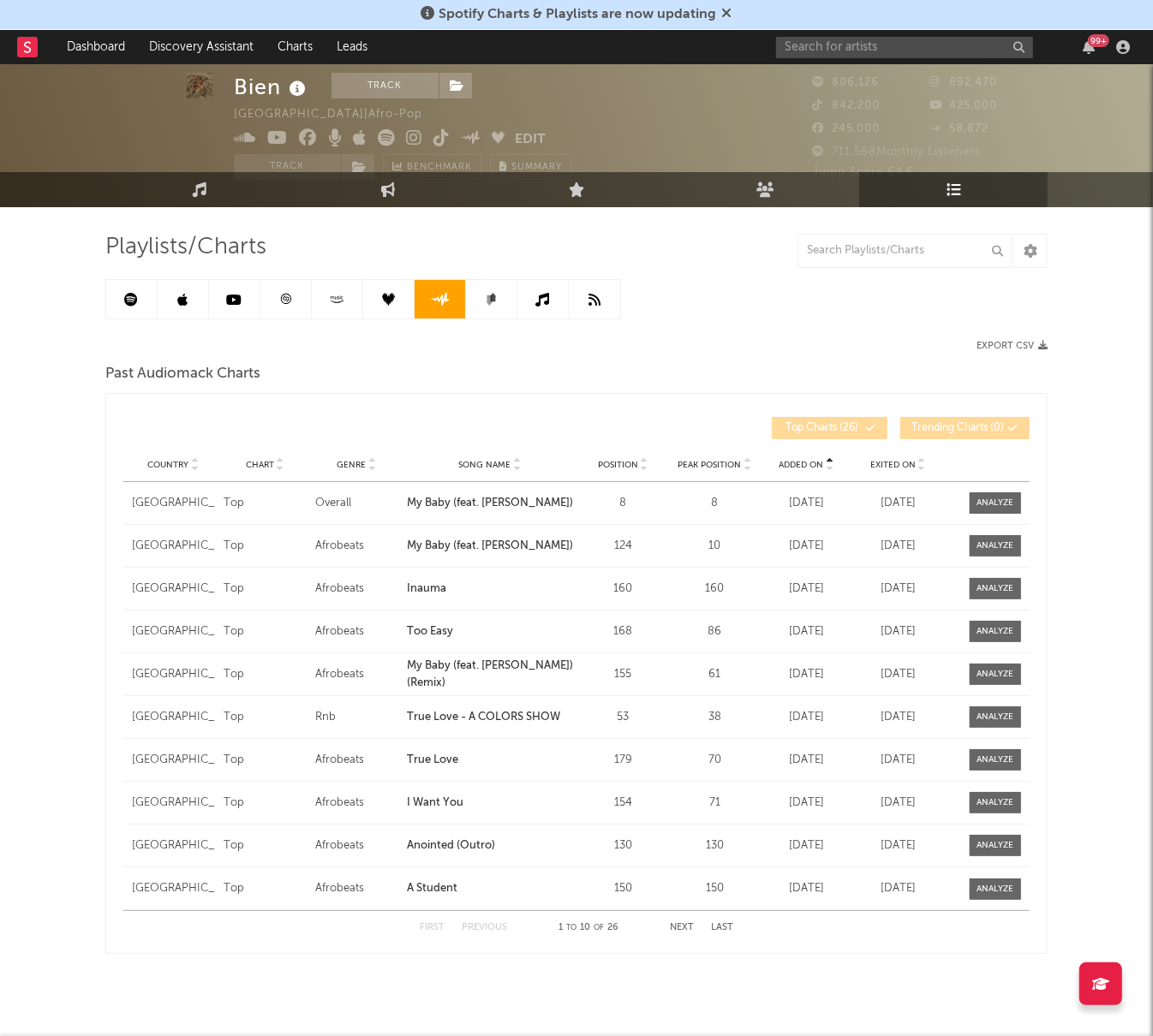
click at [810, 460] on span "Added On" at bounding box center [801, 465] width 44 height 10
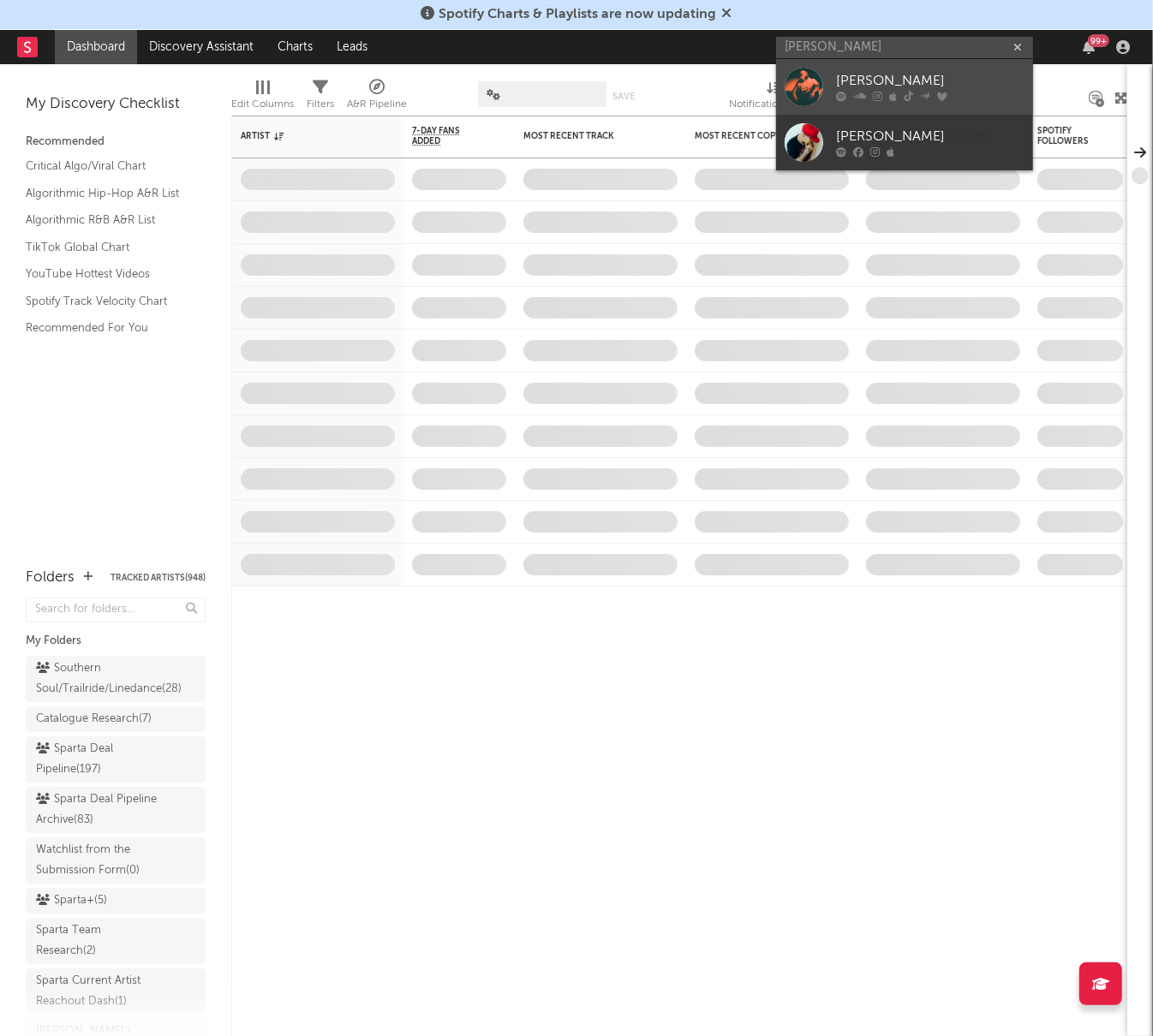
type input "jhay rivas"
click at [900, 85] on div "Jhay Rivas" at bounding box center [930, 81] width 189 height 21
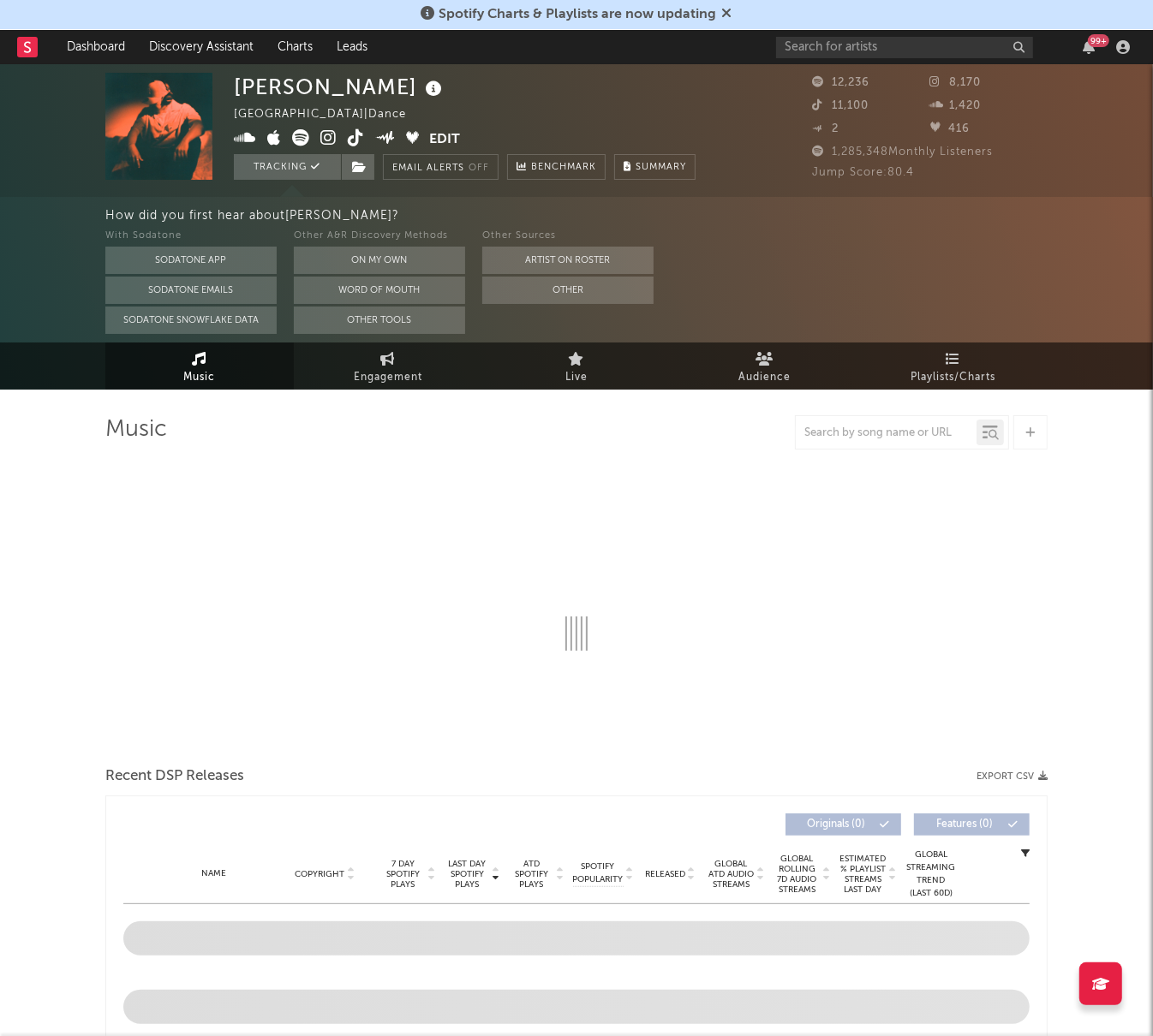
select select "6m"
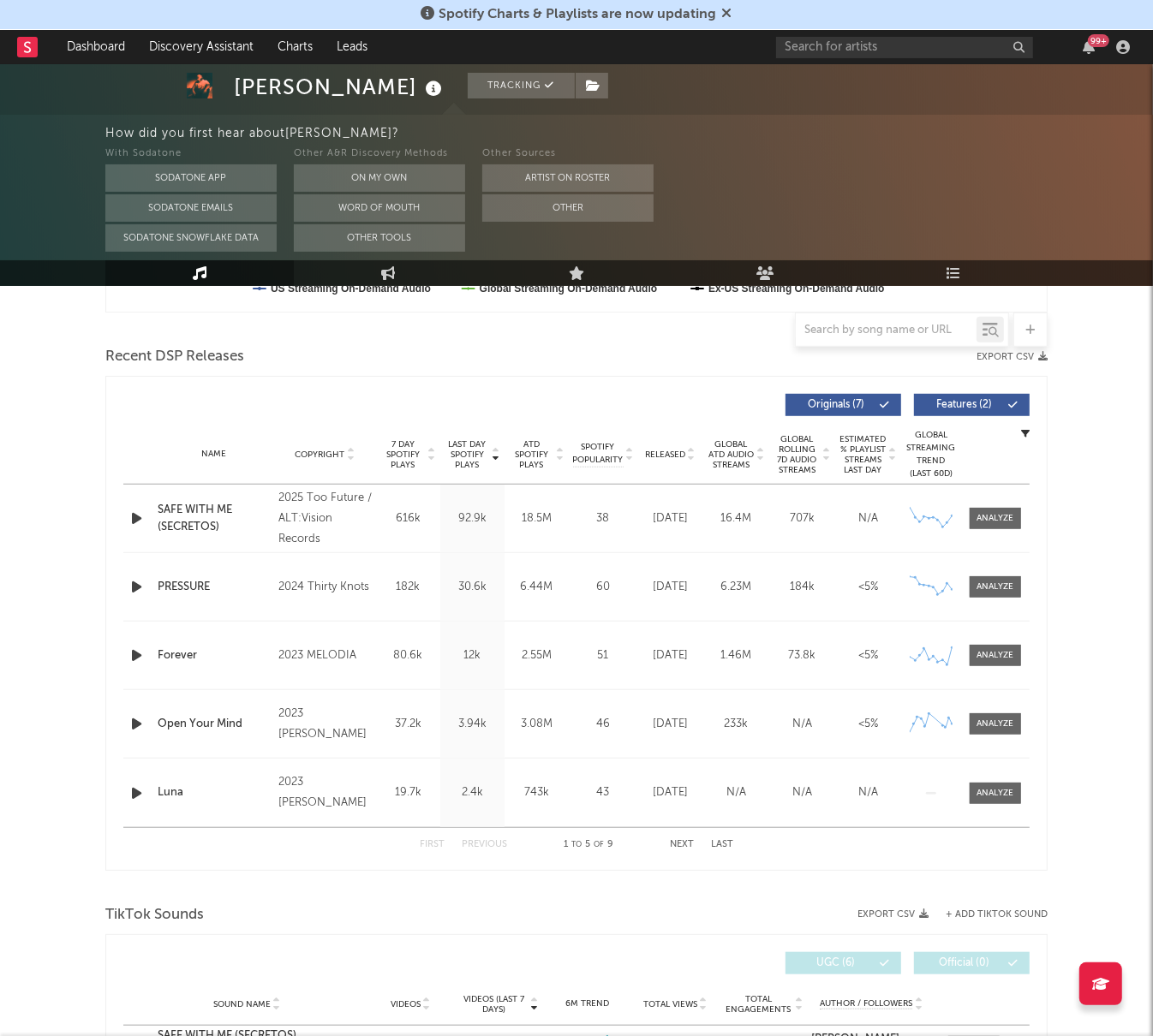
scroll to position [565, 0]
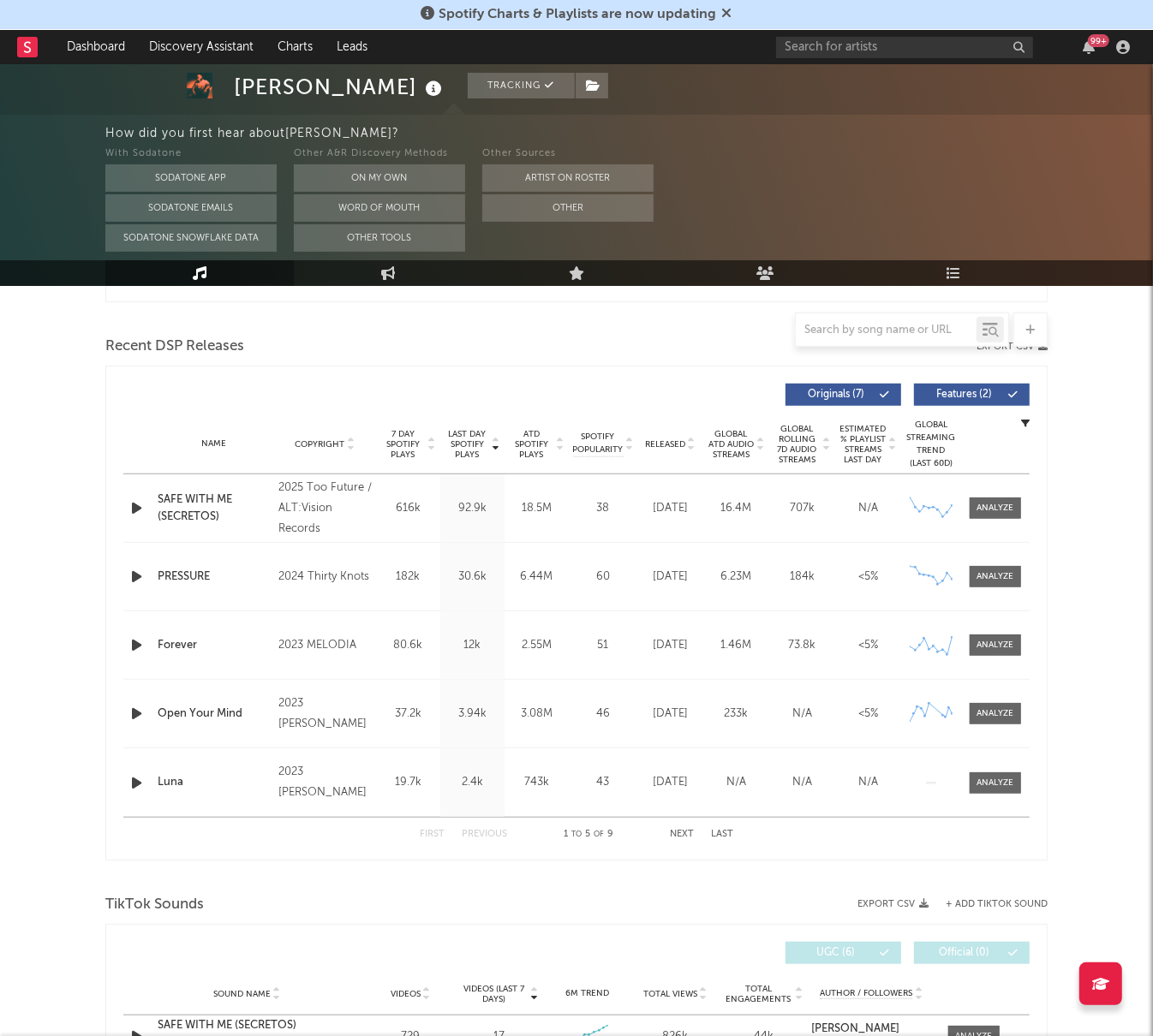
click at [471, 439] on span "Last Day Spotify Plays" at bounding box center [468, 444] width 45 height 31
click at [470, 442] on span "Last Day Spotify Plays" at bounding box center [468, 444] width 45 height 31
click at [1010, 714] on div at bounding box center [995, 713] width 37 height 13
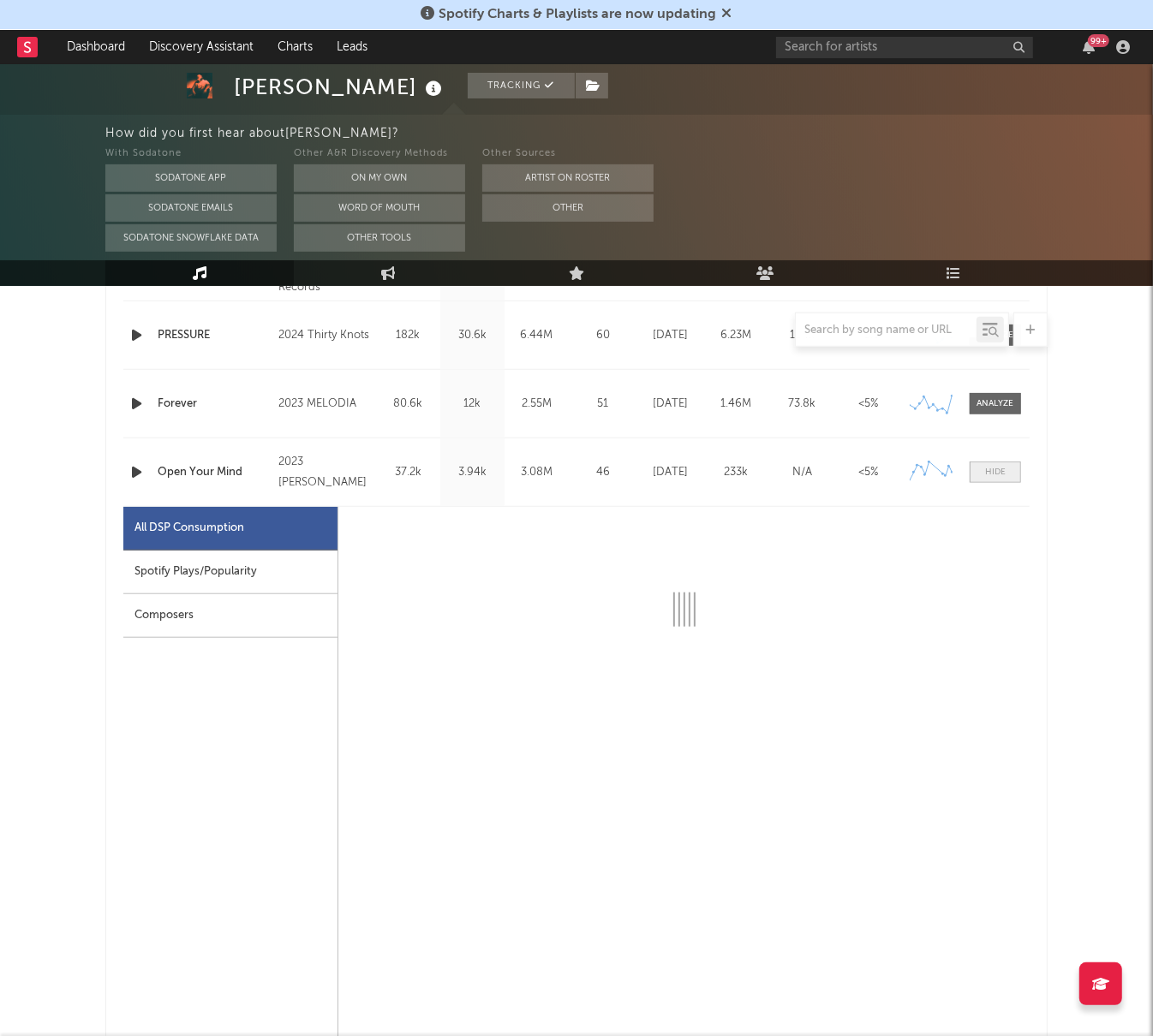
scroll to position [808, 0]
select select "6m"
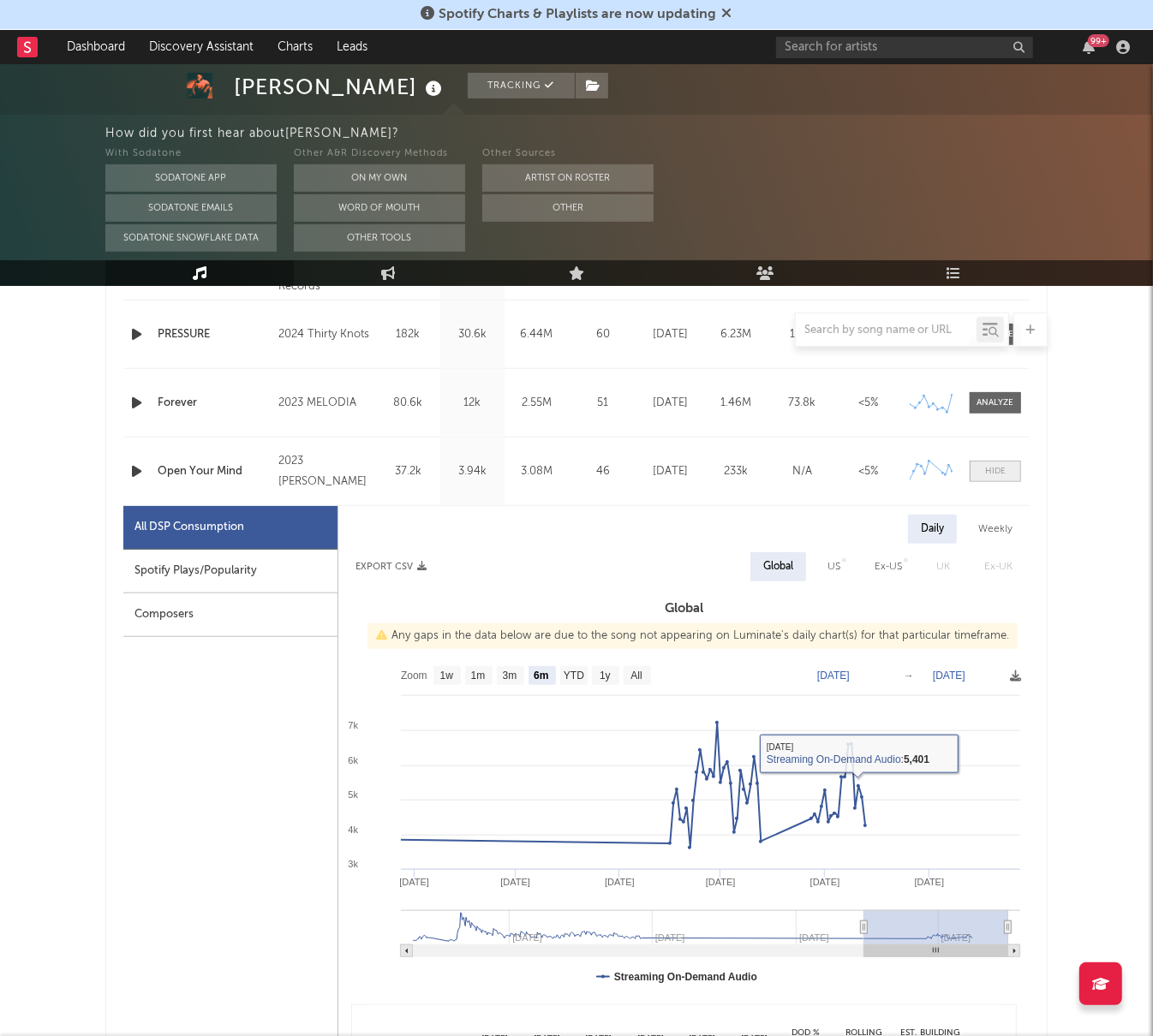
click at [982, 479] on span at bounding box center [995, 472] width 51 height 22
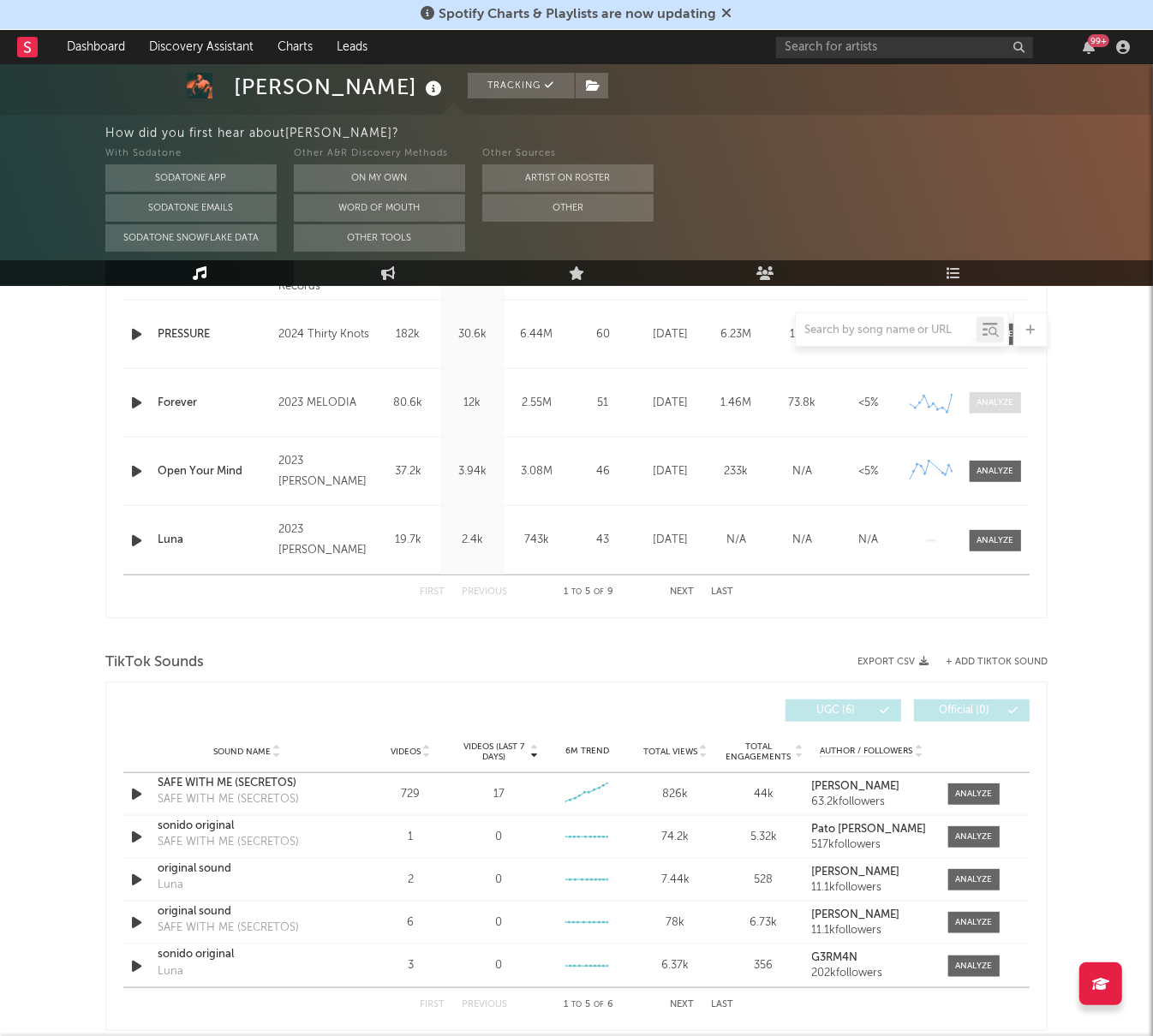
click at [986, 408] on div at bounding box center [995, 402] width 37 height 13
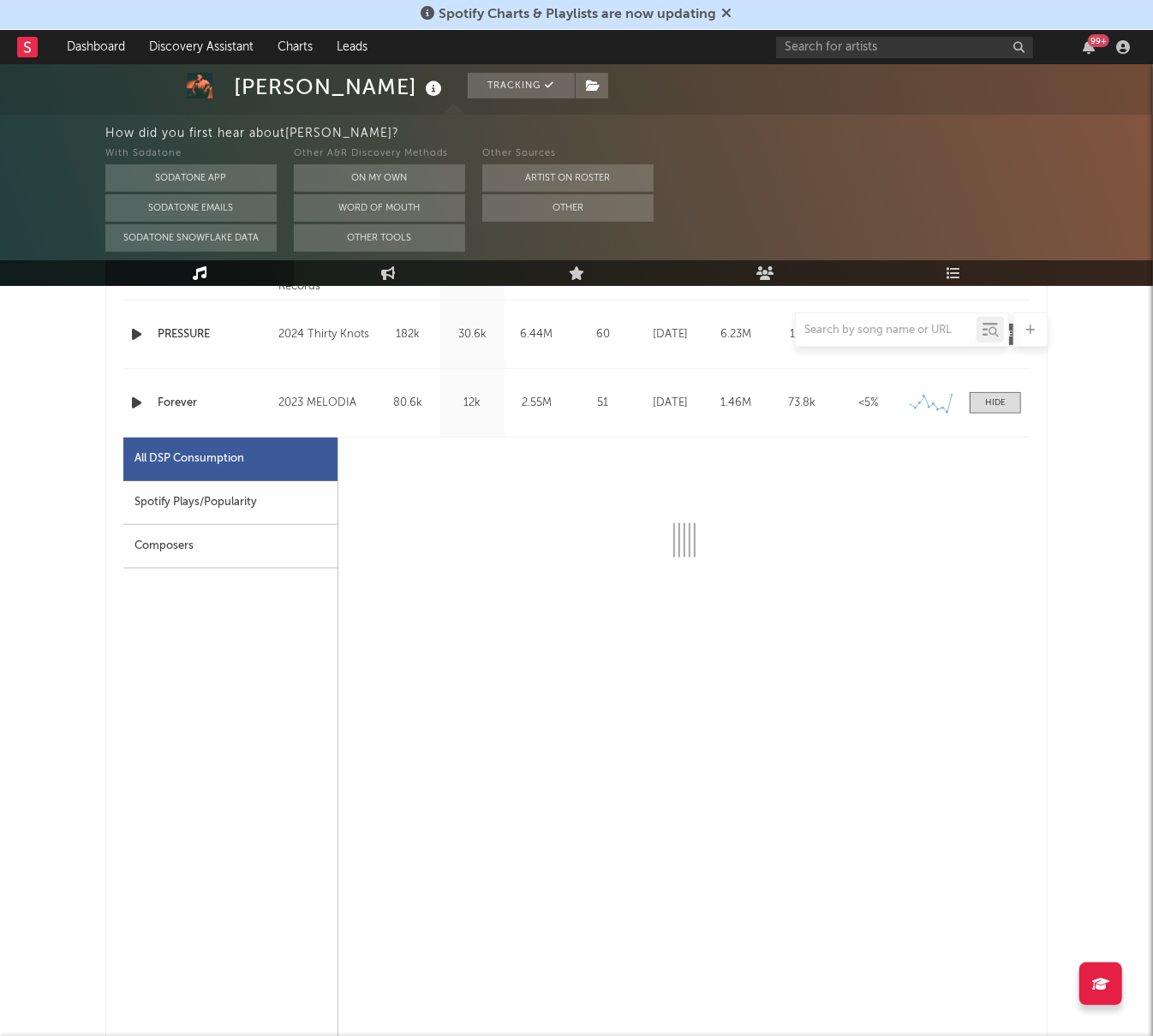
select select "6m"
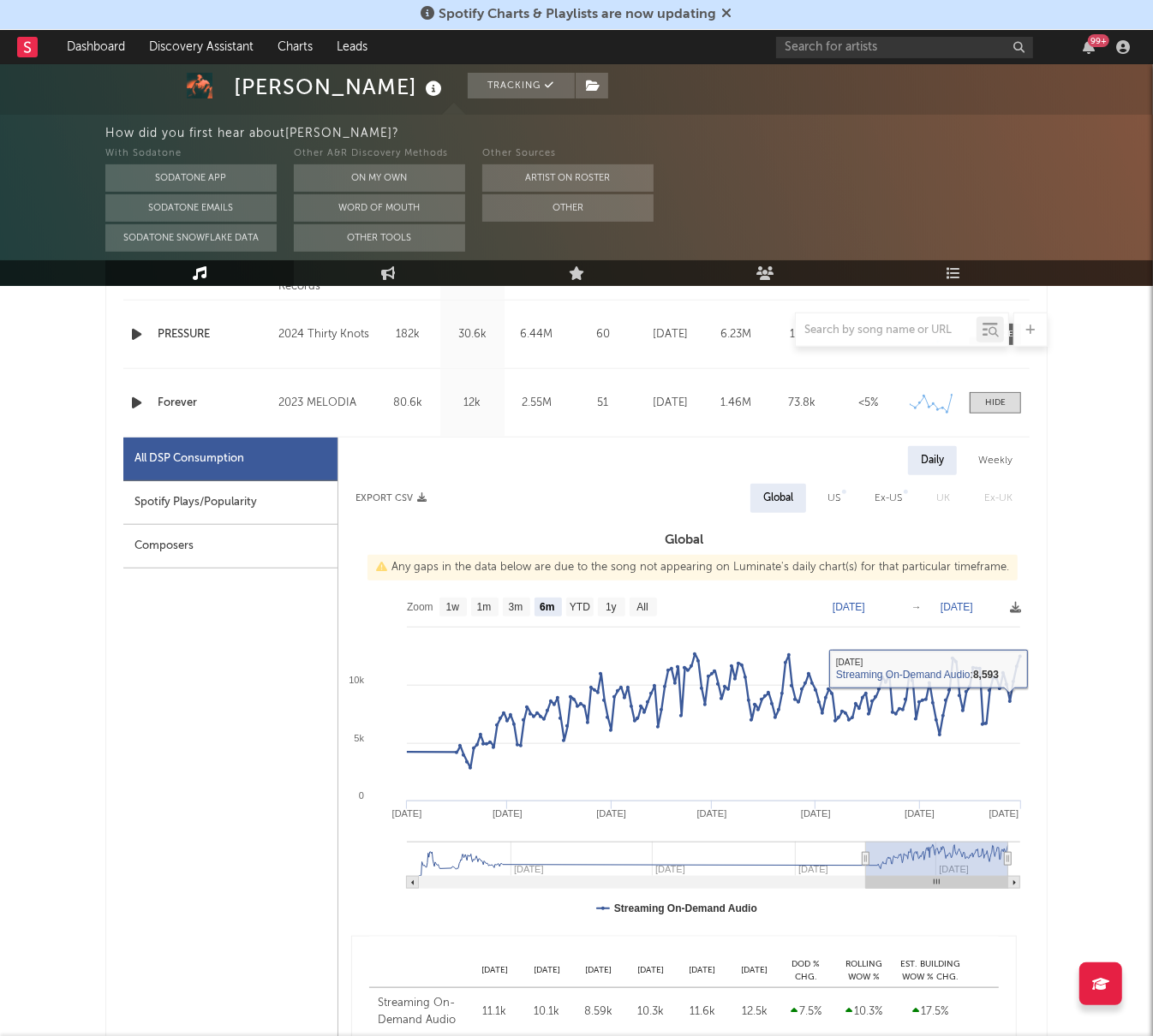
click at [980, 402] on span at bounding box center [995, 403] width 51 height 22
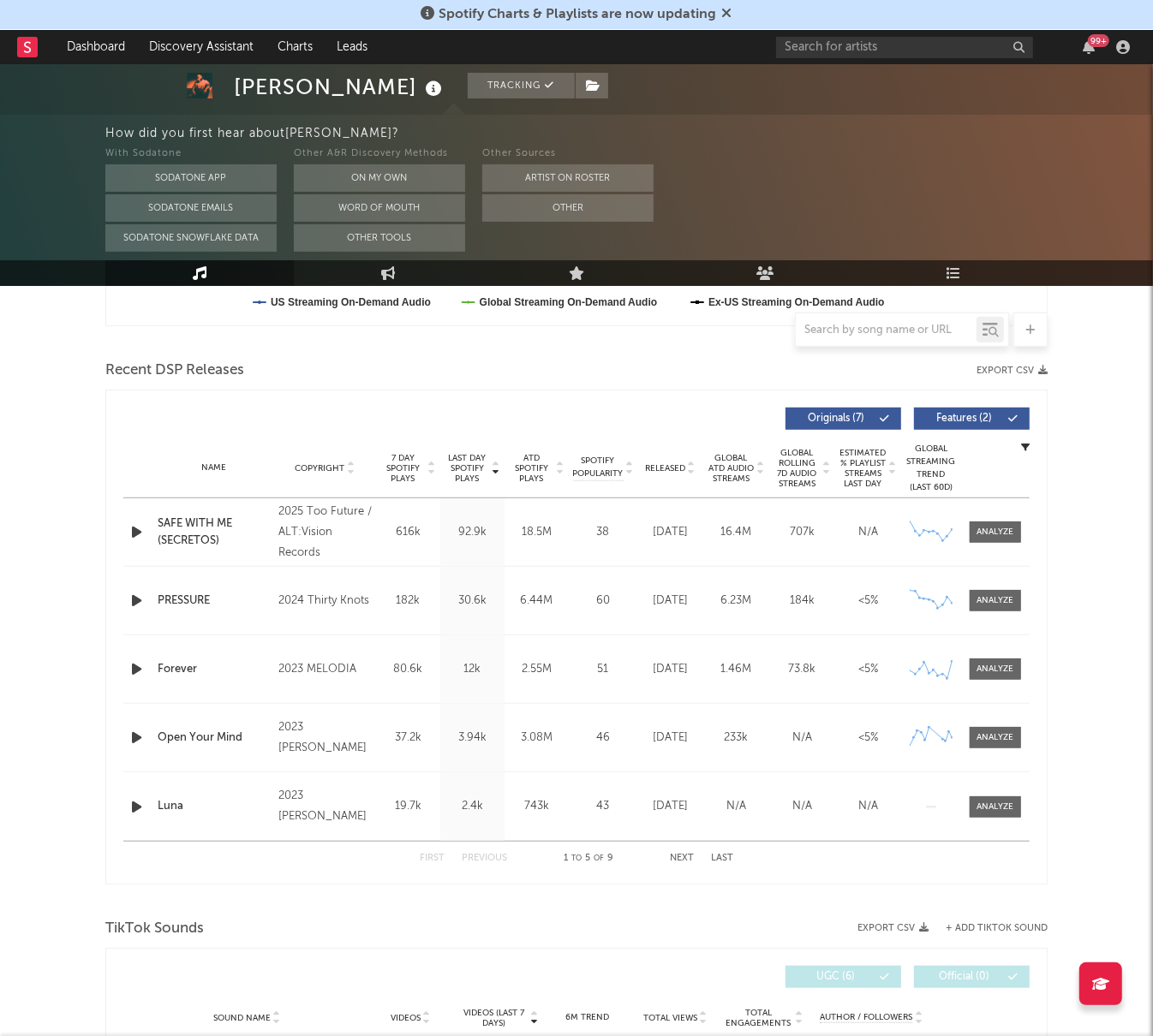
scroll to position [538, 0]
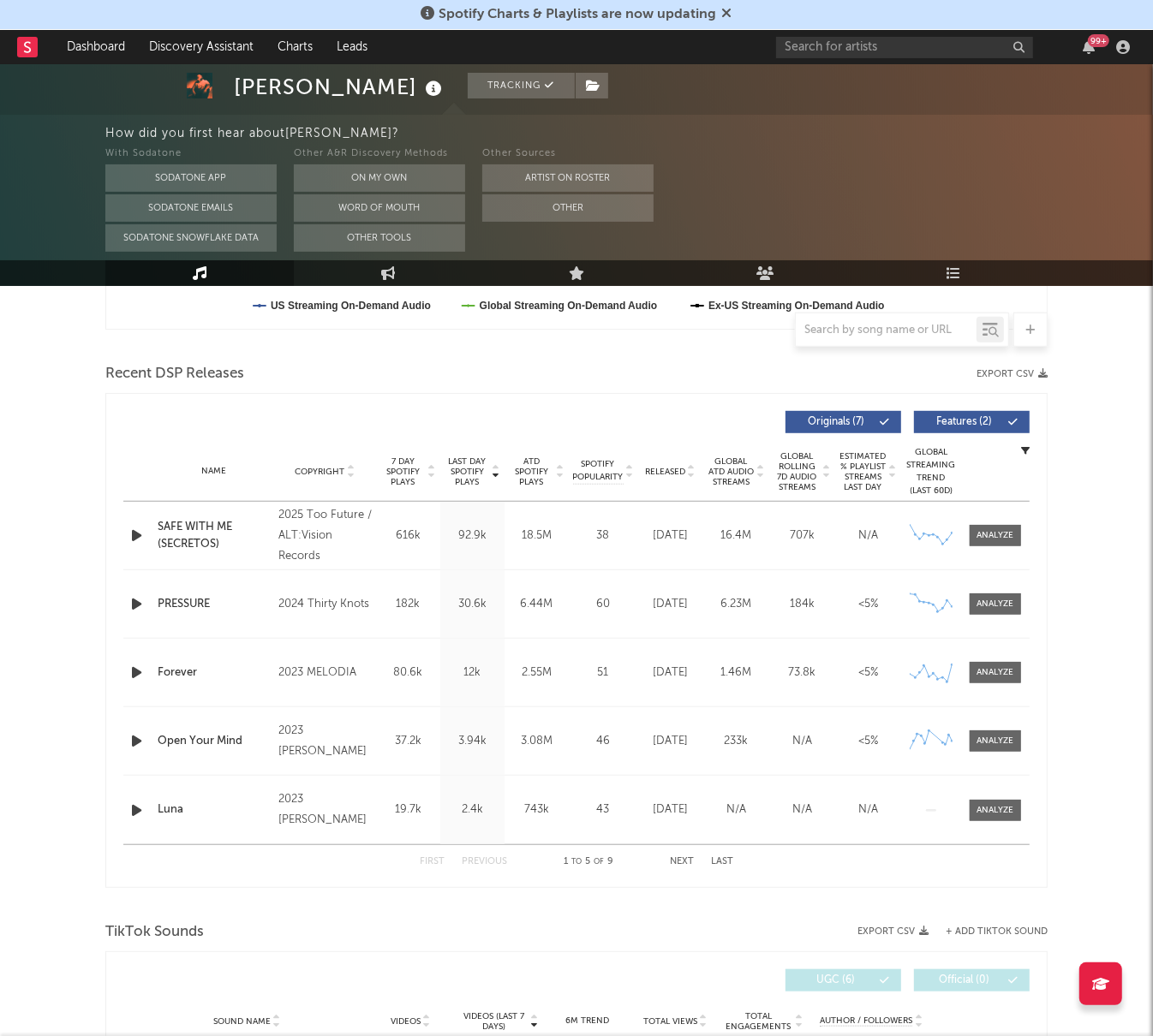
click at [975, 546] on div "Name SAFE WITH ME (SECRETOS) Copyright 2025 Too Future / ALT:Vision Records Lab…" at bounding box center [576, 536] width 906 height 67
click at [985, 544] on span at bounding box center [995, 536] width 51 height 22
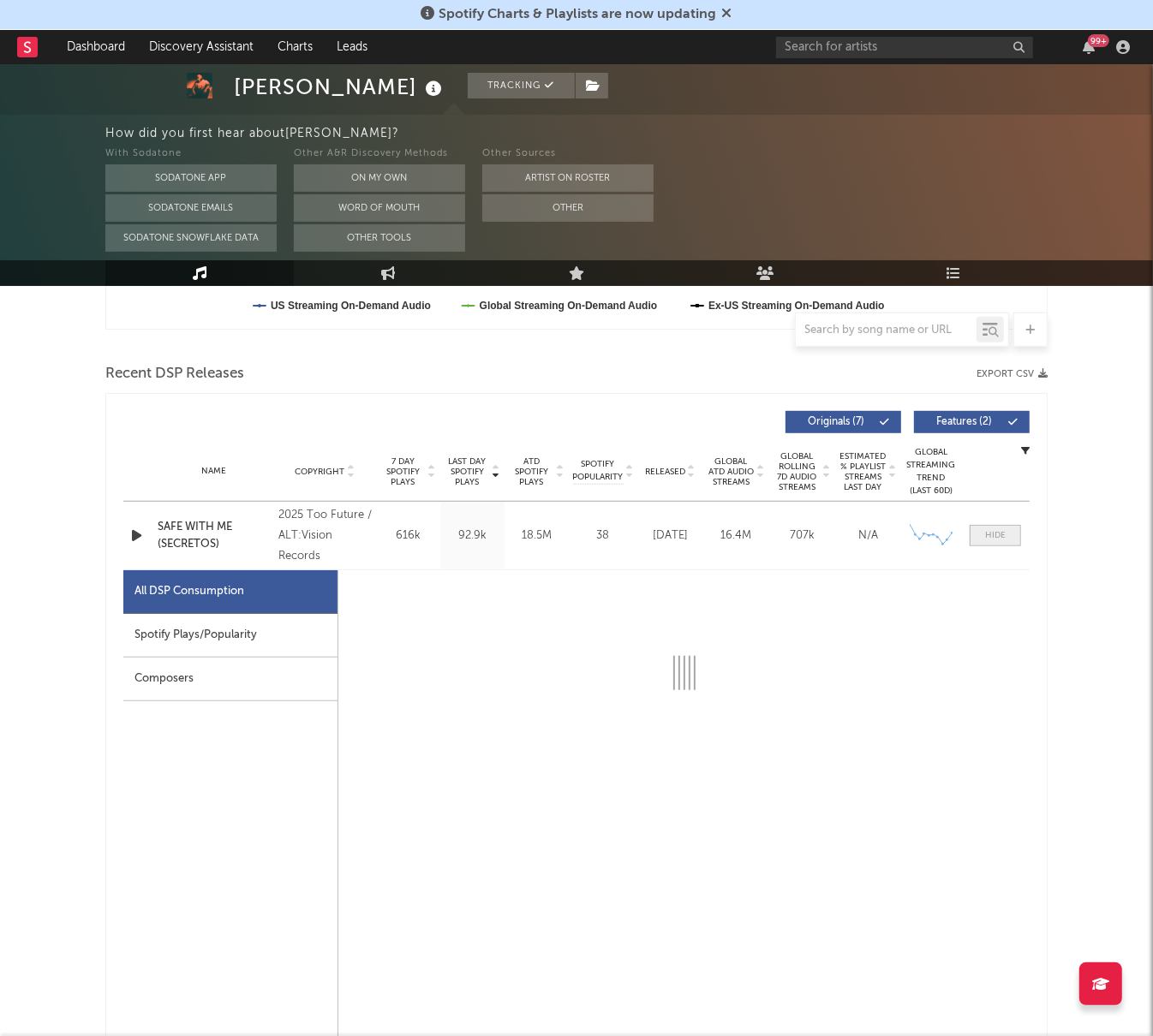
select select "6m"
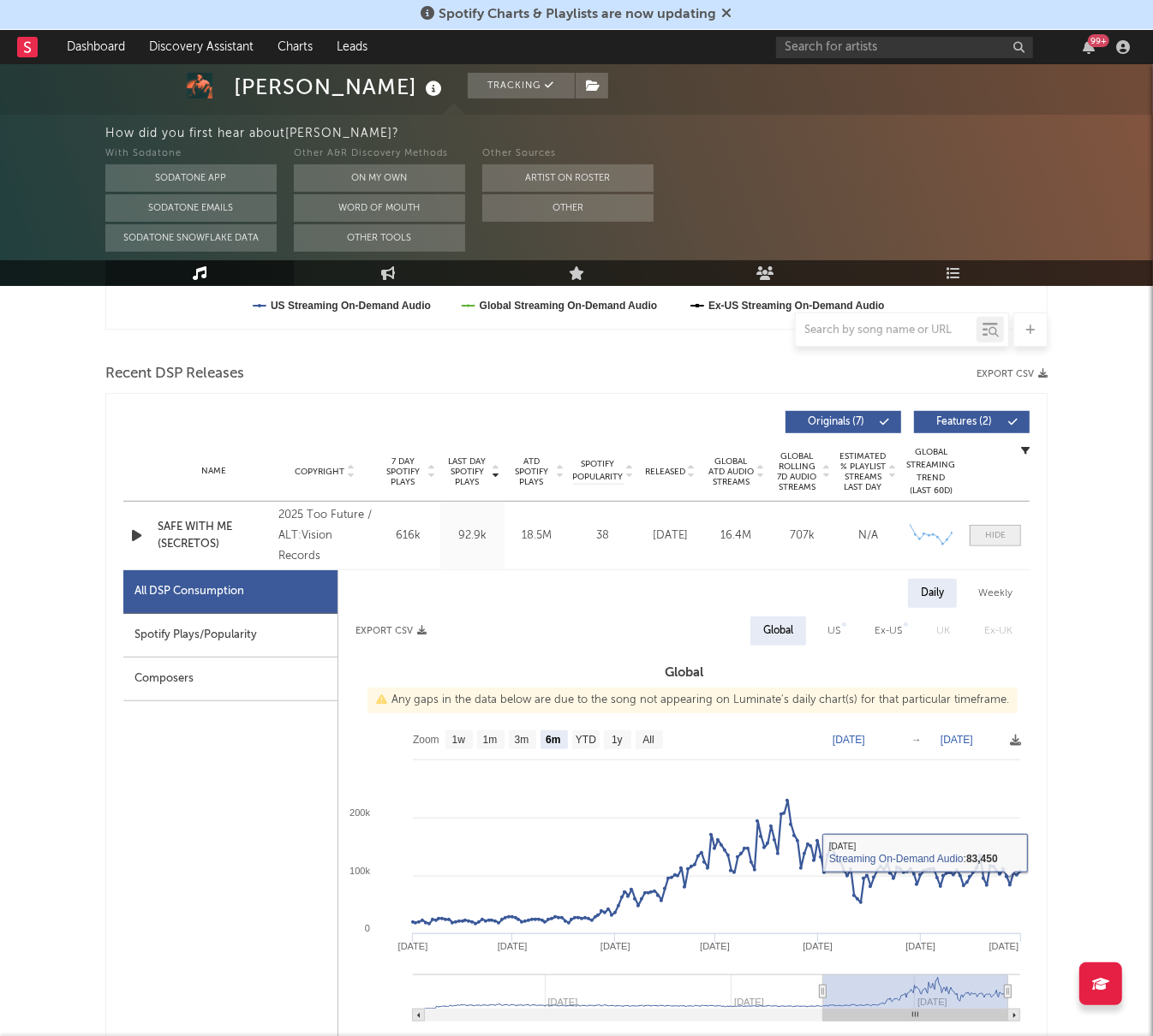
click at [986, 530] on div at bounding box center [995, 535] width 21 height 13
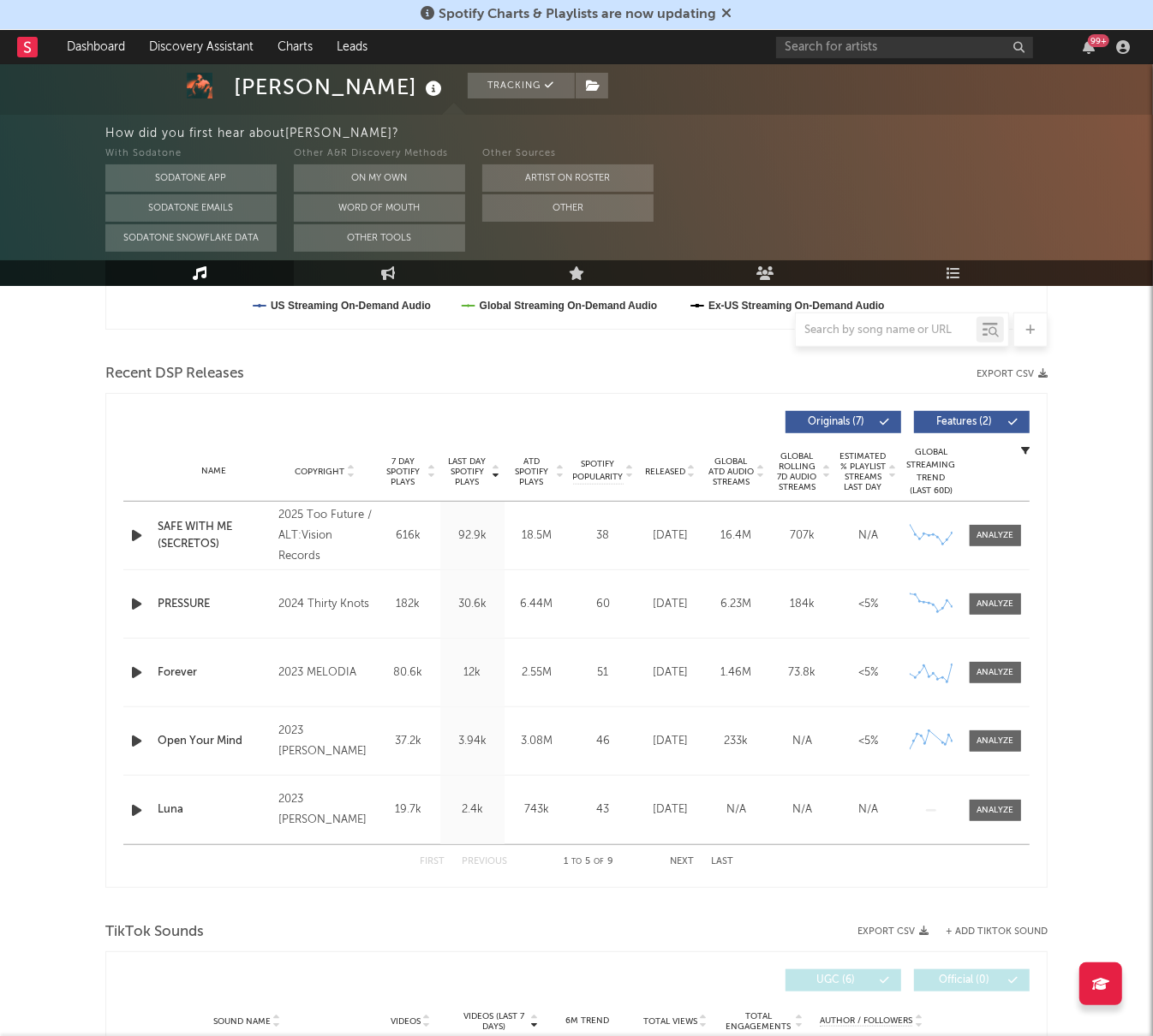
scroll to position [0, 0]
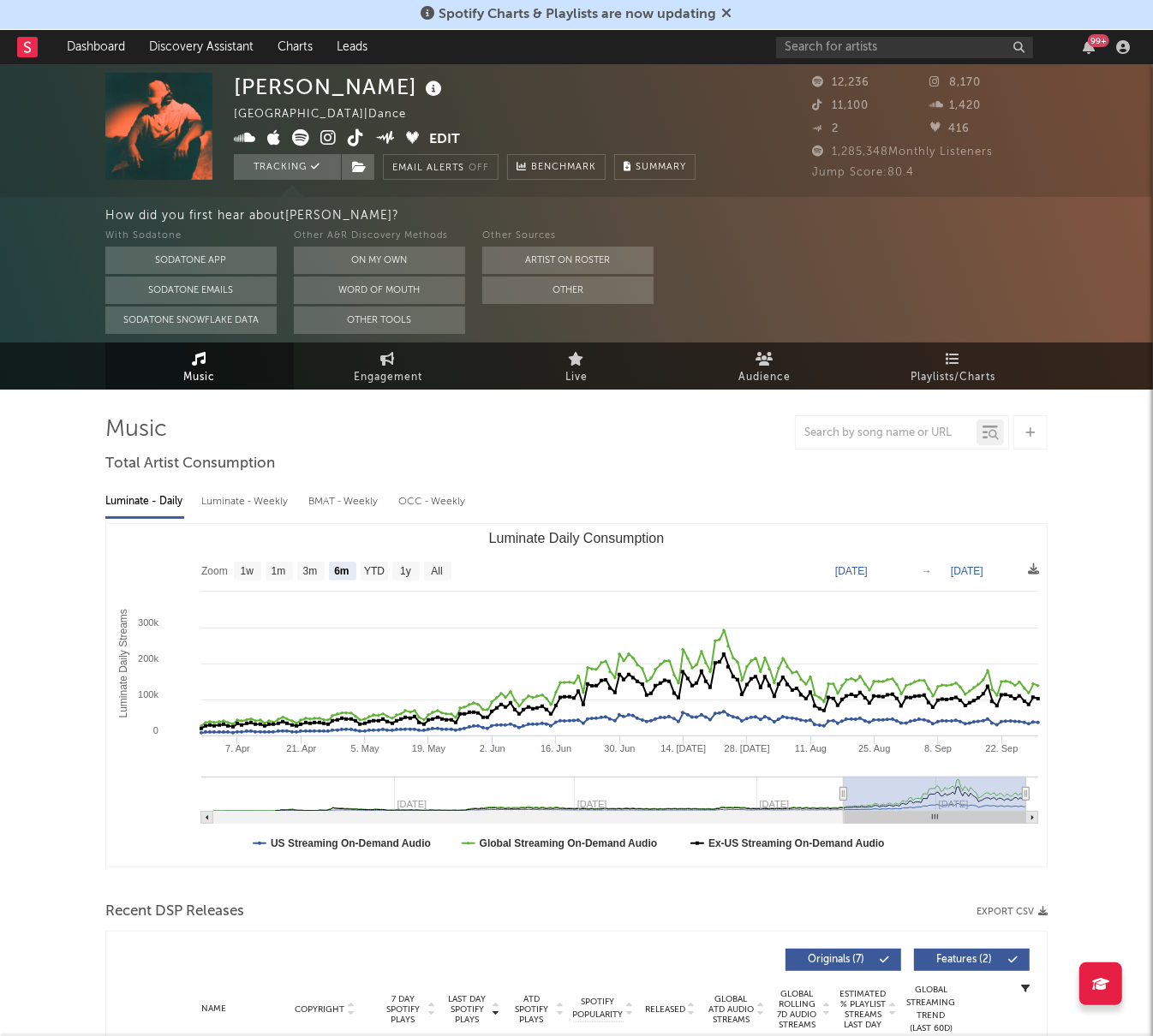
click at [728, 241] on div "With Sodatone Sodatone App Sodatone Emails Sodatone Snowflake Data Other A&R Di…" at bounding box center [629, 280] width 1047 height 108
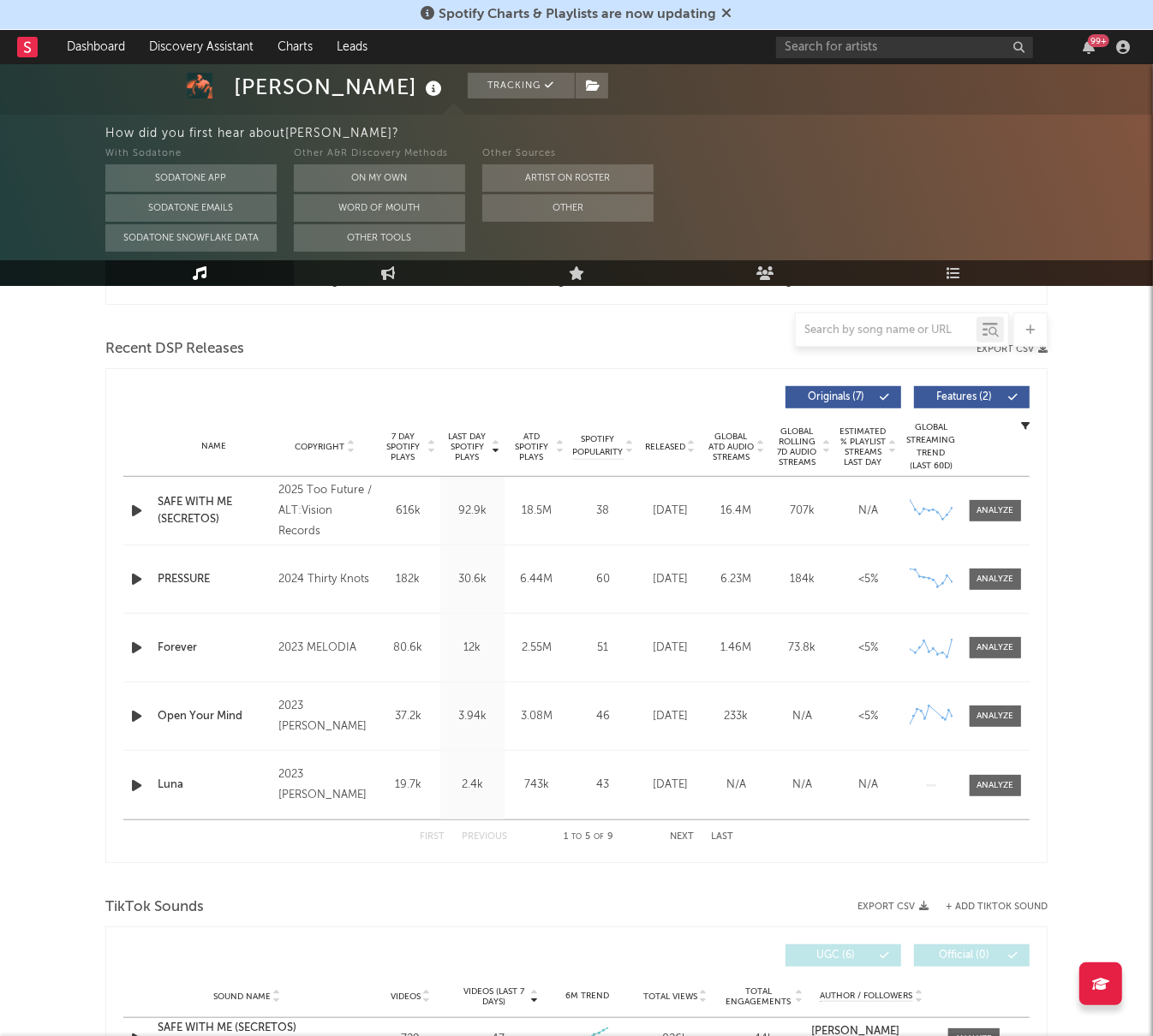
scroll to position [566, 0]
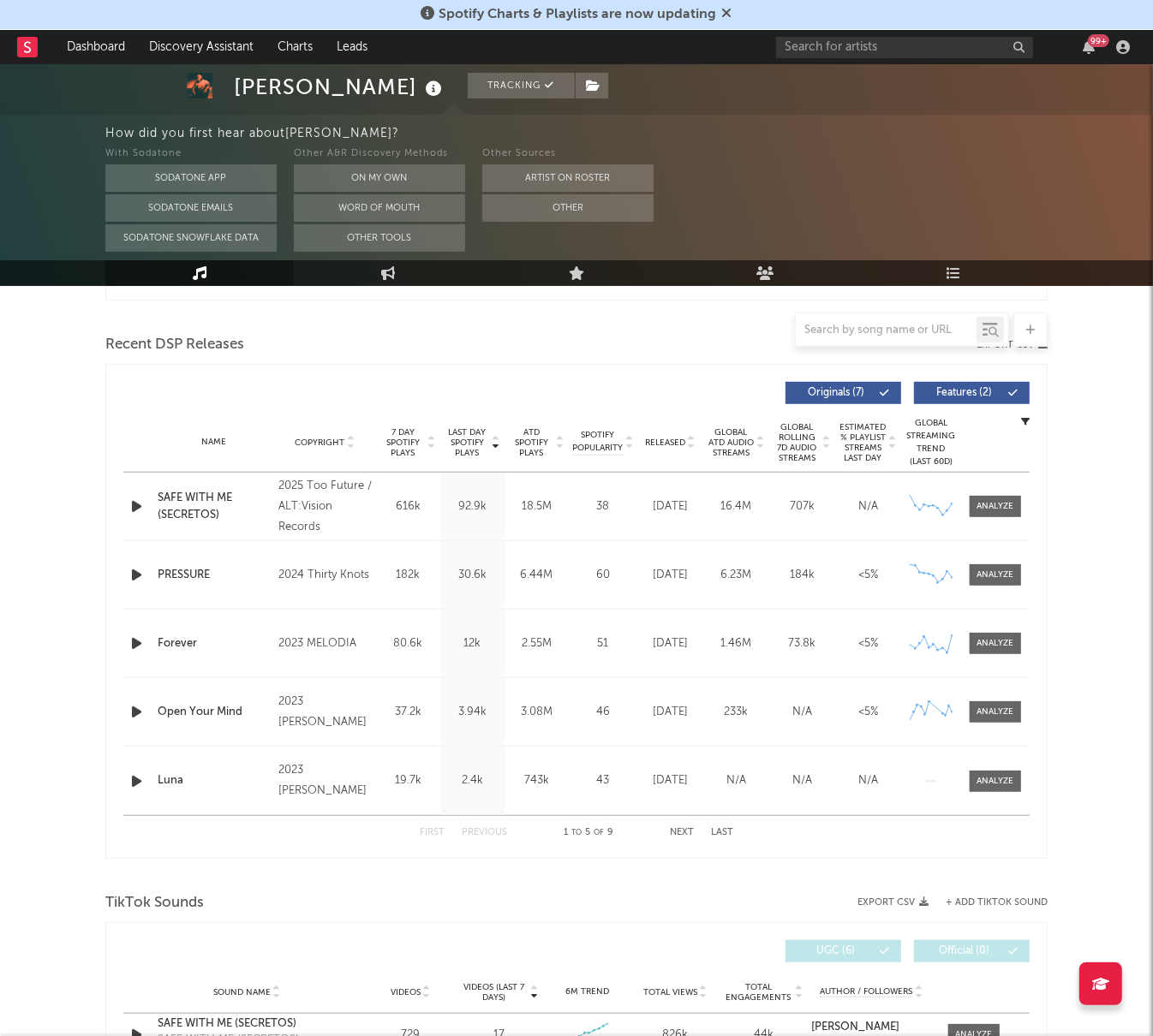
click at [1081, 684] on div "Jhay Rivas Tracking United States | Dance Edit Tracking Email Alerts Off Benchm…" at bounding box center [576, 842] width 1153 height 2689
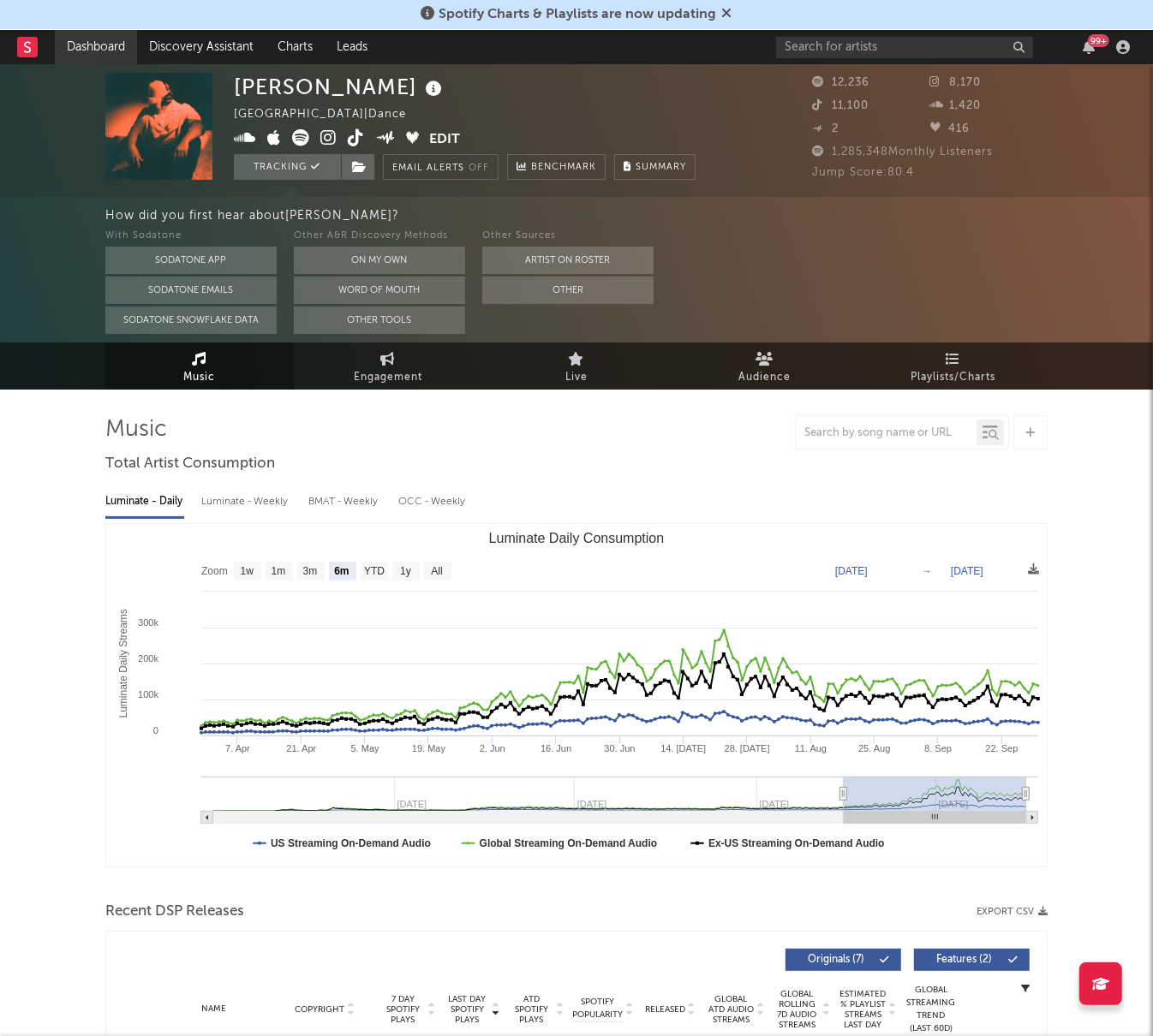
click at [107, 48] on link "Dashboard" at bounding box center [95, 46] width 82 height 35
